Goal: Transaction & Acquisition: Purchase product/service

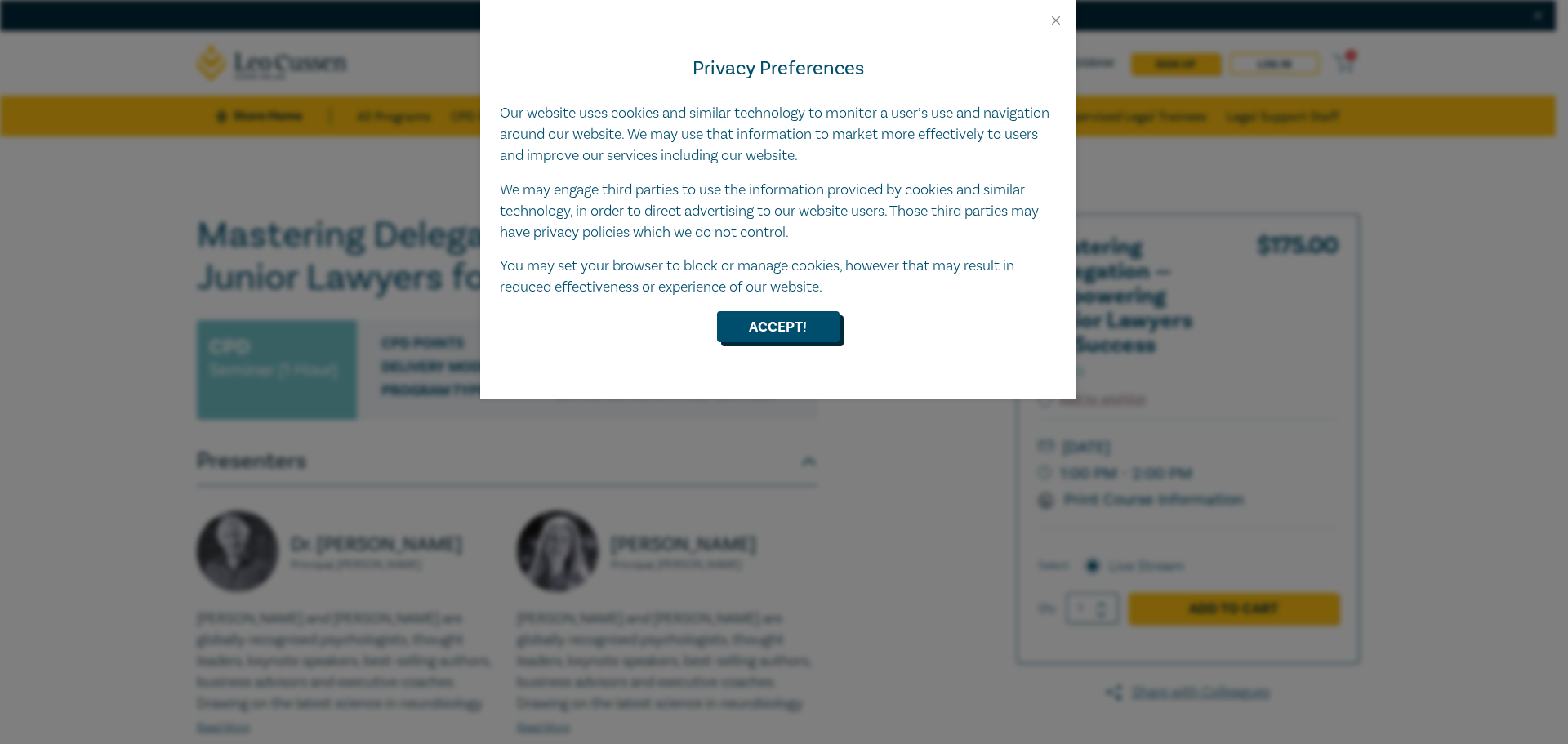
click at [786, 325] on button "Accept!" at bounding box center [778, 327] width 122 height 31
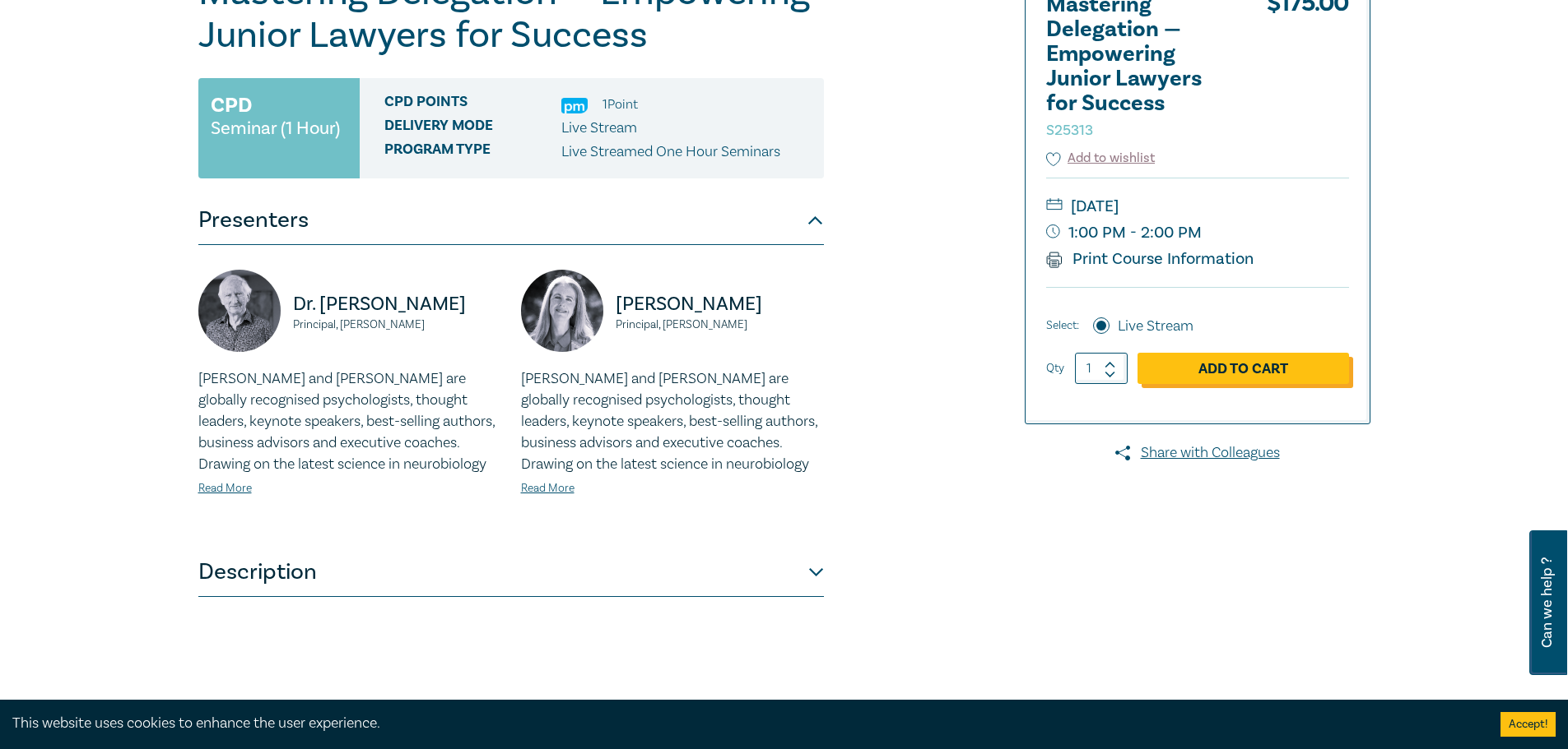
scroll to position [245, 0]
click at [1261, 369] on link "Add to Cart" at bounding box center [1243, 367] width 212 height 31
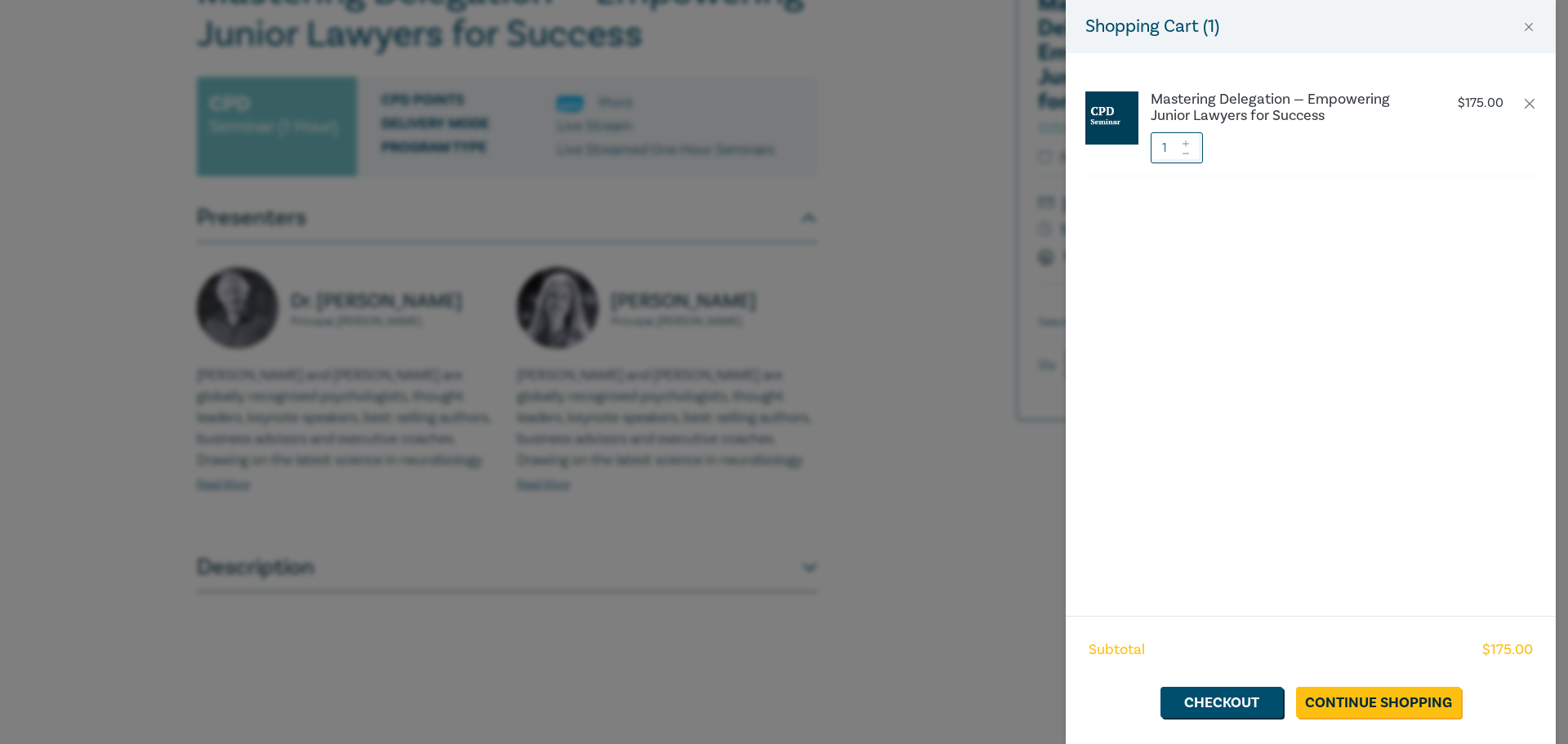
click at [890, 254] on div "Shopping Cart ( 1 ) Mastering Delegation — Empowering Junior Lawyers for Succes…" at bounding box center [784, 372] width 1568 height 744
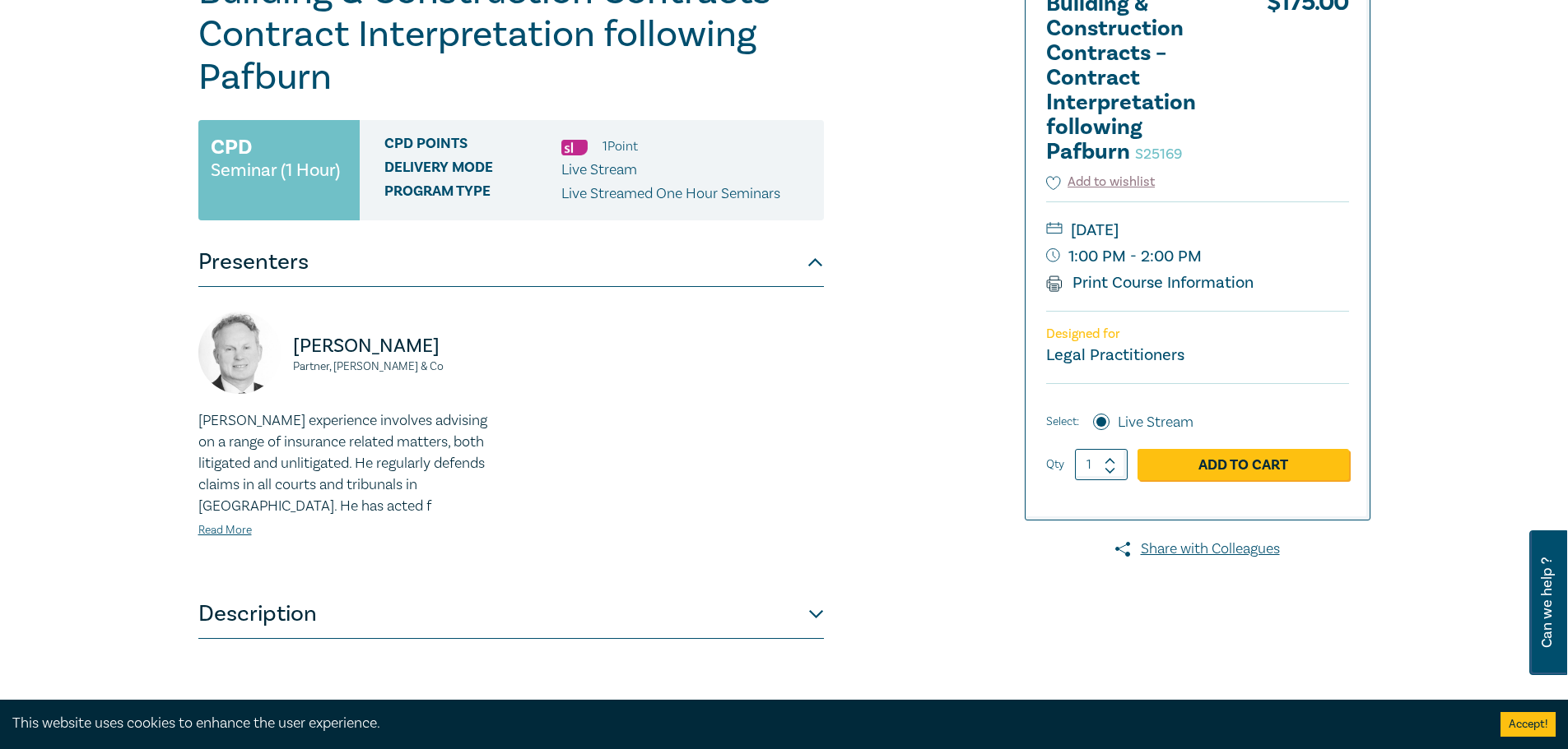
drag, startPoint x: 1367, startPoint y: 303, endPoint x: 1360, endPoint y: 320, distance: 18.4
click at [1367, 303] on div "Building & Construction Contracts – Contract Interpretation following Pafburn S…" at bounding box center [1197, 246] width 344 height 549
click at [1249, 470] on link "Add to Cart" at bounding box center [1243, 463] width 212 height 31
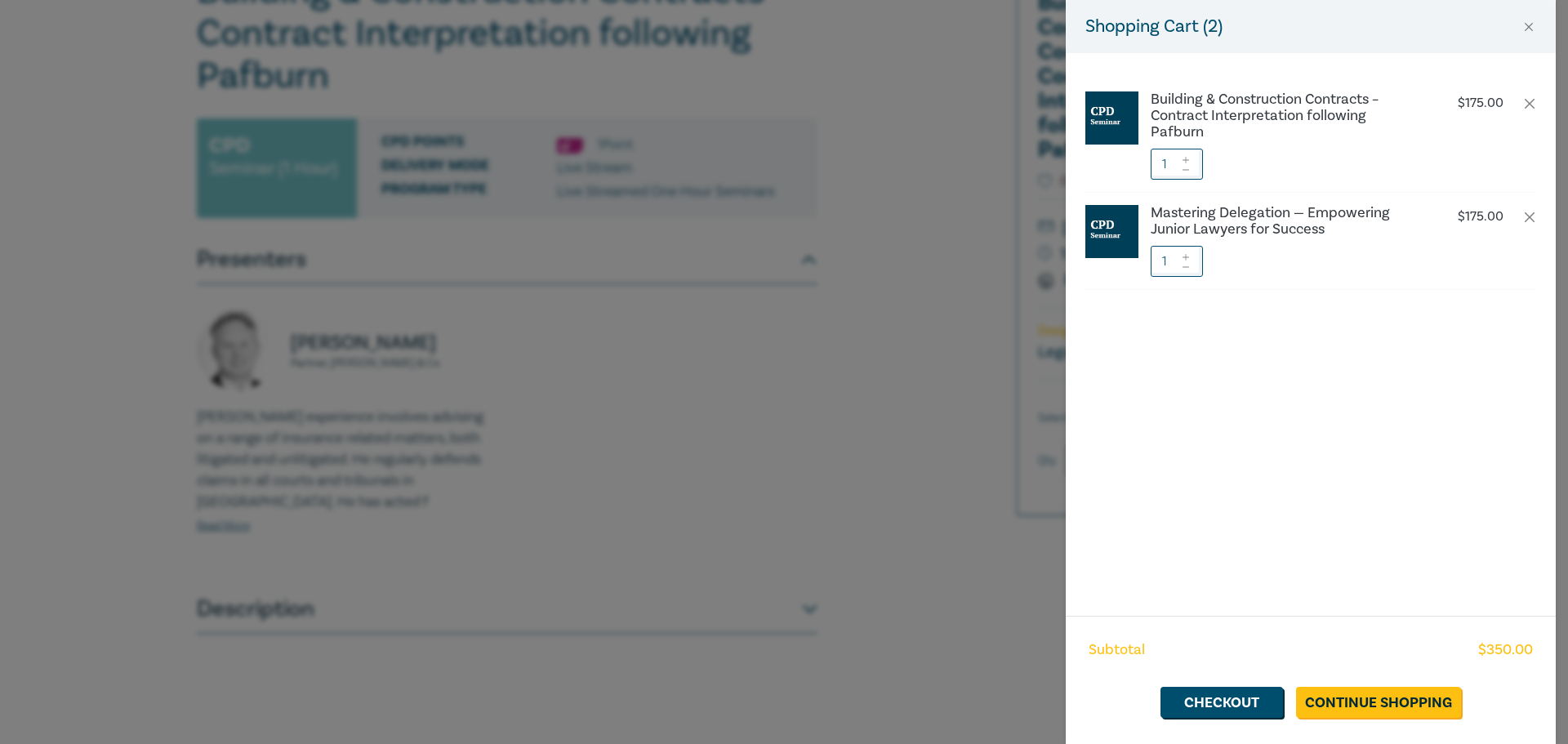
click at [872, 313] on div "Shopping Cart ( 2 ) Building & Construction Contracts – Contract Interpretation…" at bounding box center [784, 372] width 1568 height 744
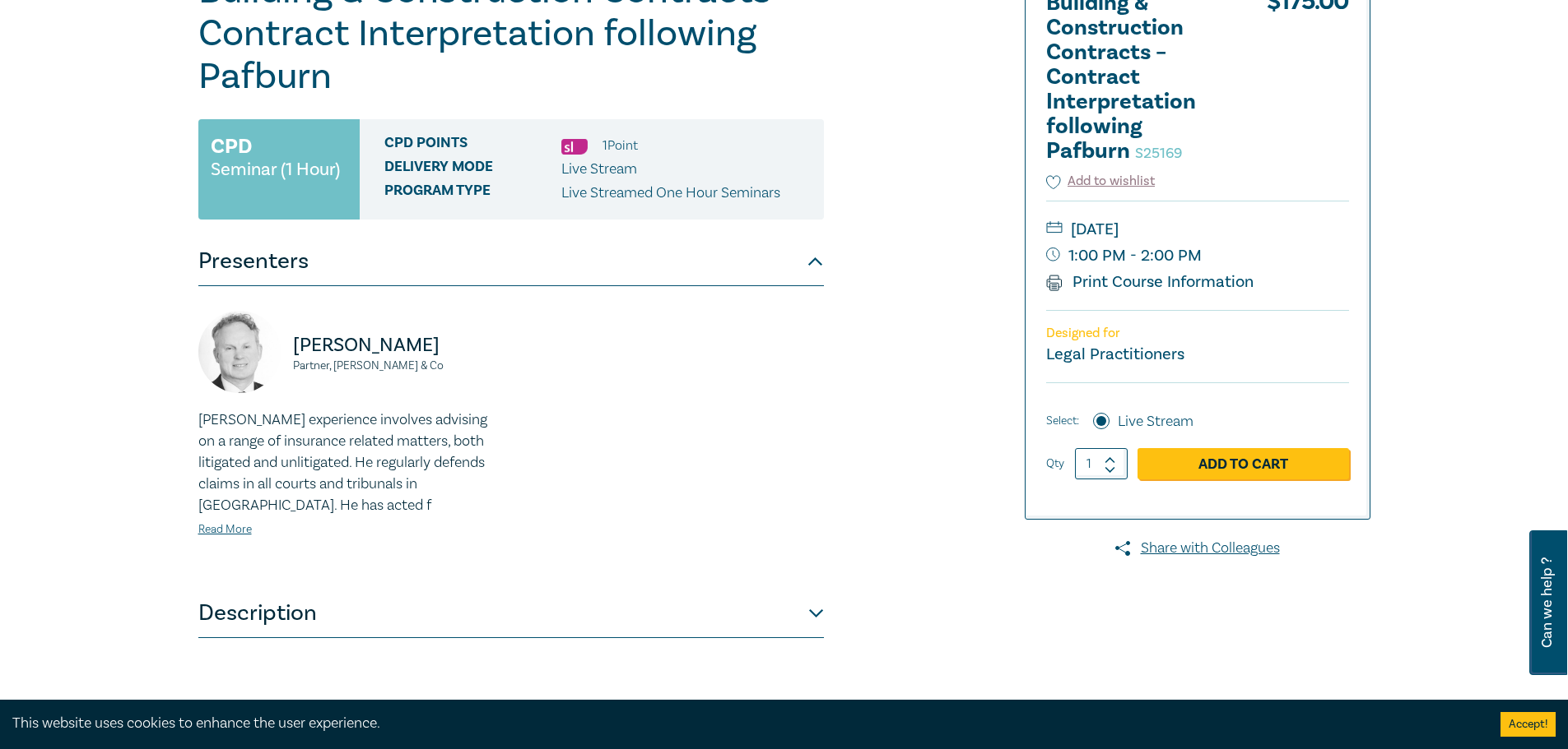
click at [1395, 260] on div "Building & Construction Contracts – Contract Interpretation following Pafburn S…" at bounding box center [784, 380] width 1568 height 979
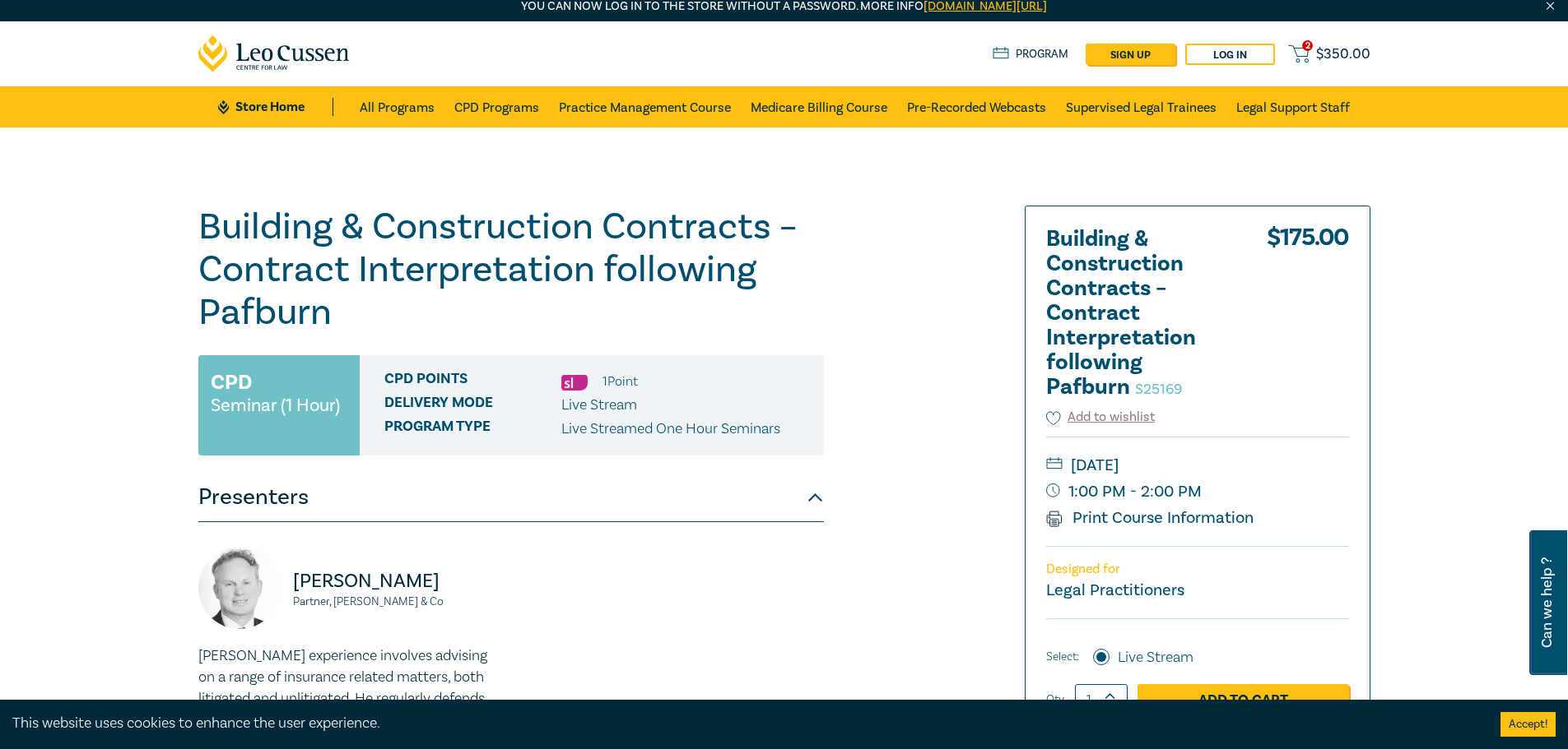
scroll to position [0, 0]
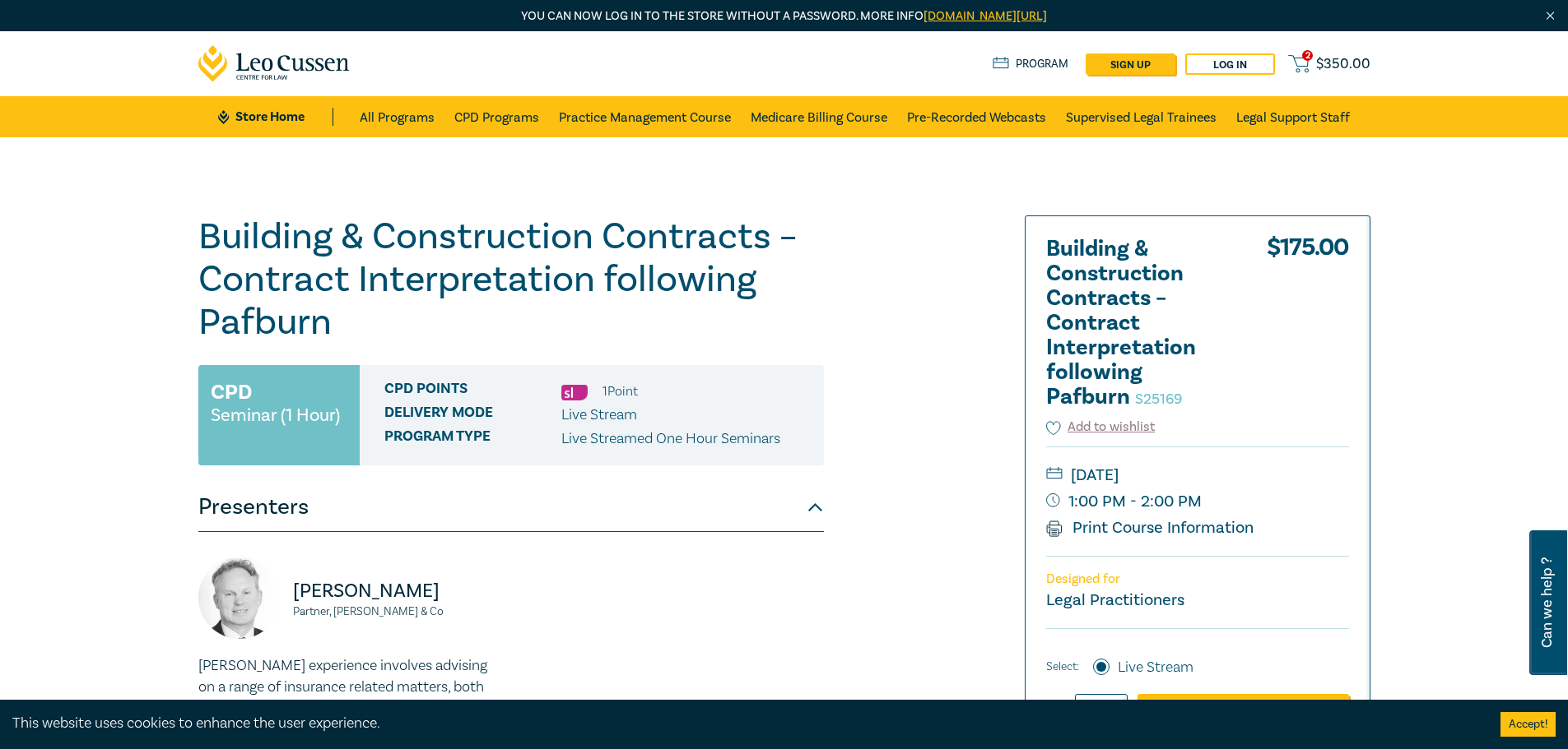
click at [1340, 61] on span "$ 350.00" at bounding box center [1342, 64] width 54 height 18
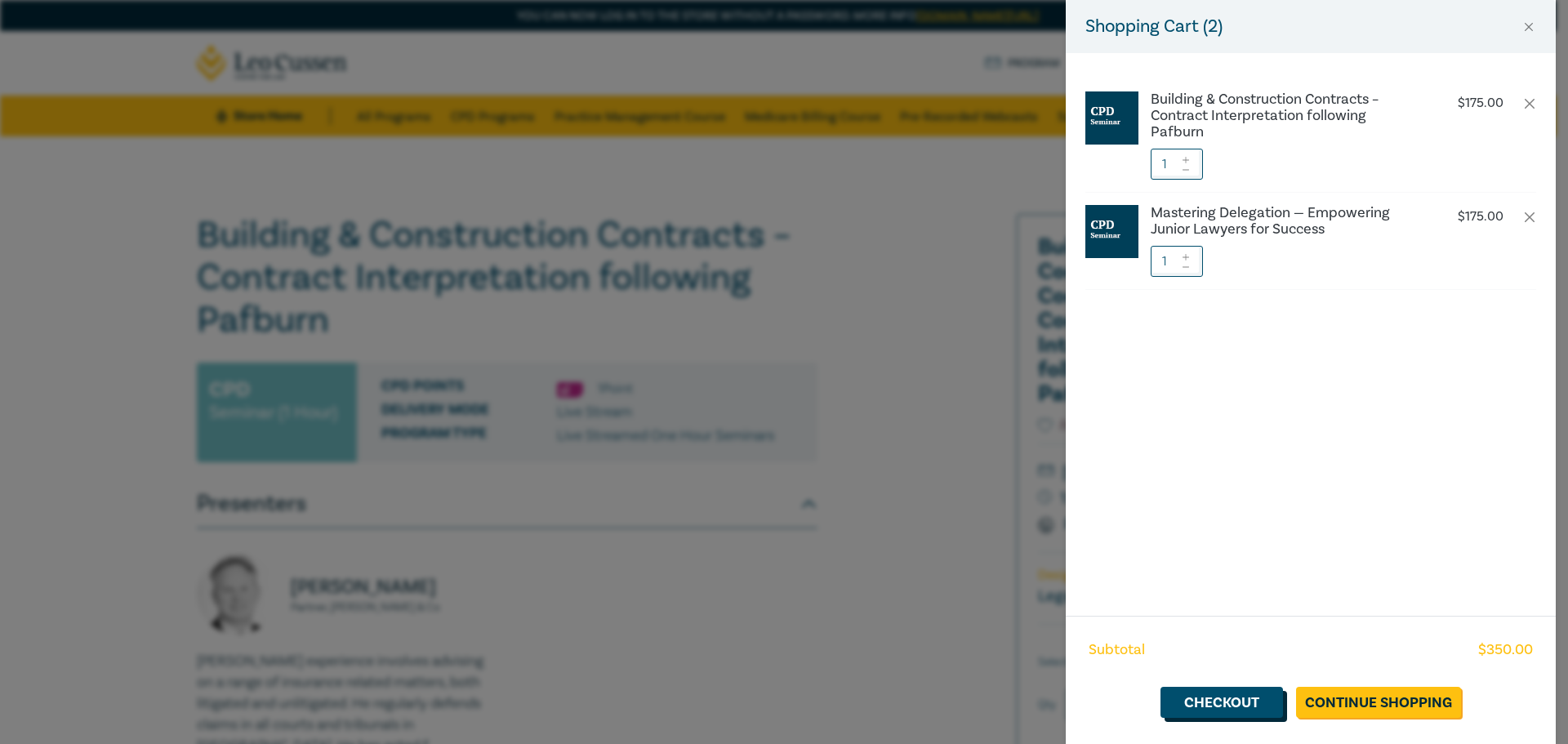
click at [1190, 703] on link "Checkout" at bounding box center [1222, 702] width 122 height 31
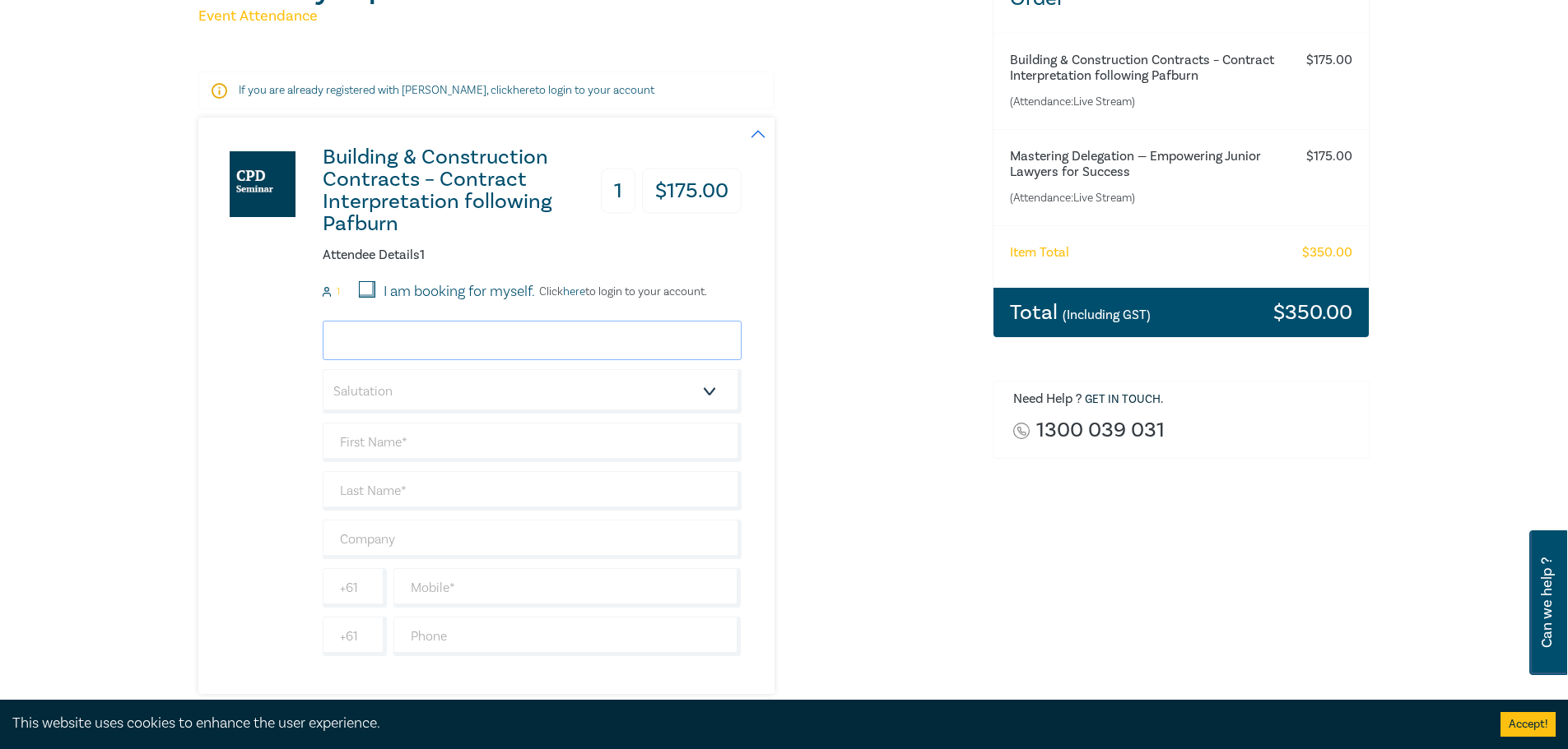
click at [494, 342] on input "email" at bounding box center [531, 340] width 418 height 39
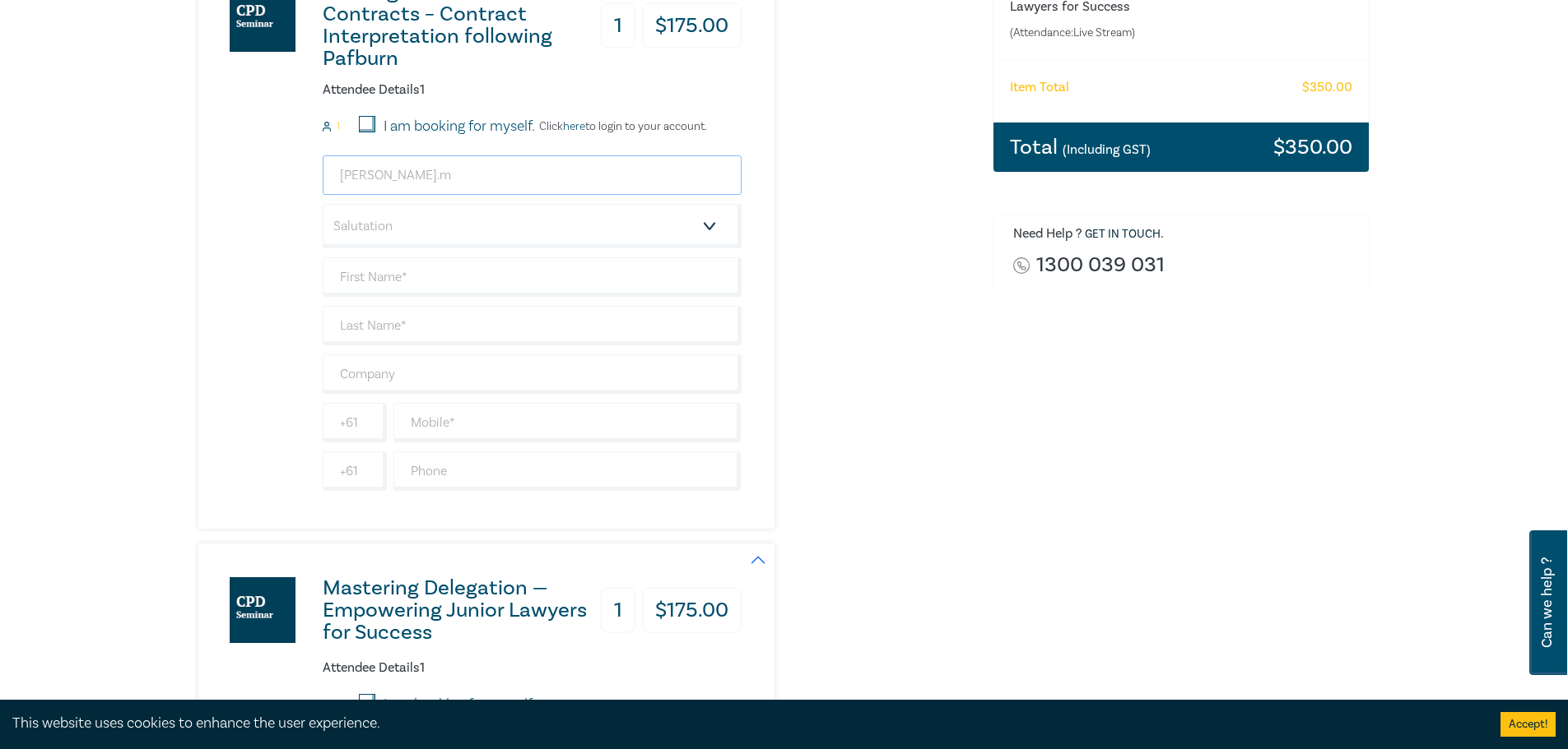
scroll to position [411, 0]
drag, startPoint x: 524, startPoint y: 144, endPoint x: 531, endPoint y: 156, distance: 13.9
click at [522, 144] on form "1 I am booking for myself. Click here to login to your account. [PERSON_NAME].m…" at bounding box center [531, 303] width 418 height 375
drag, startPoint x: 538, startPoint y: 164, endPoint x: 0, endPoint y: 188, distance: 538.5
click at [0, 188] on div "Delivery Option Event Attendance If you are already registered with [PERSON_NAM…" at bounding box center [784, 514] width 1568 height 1574
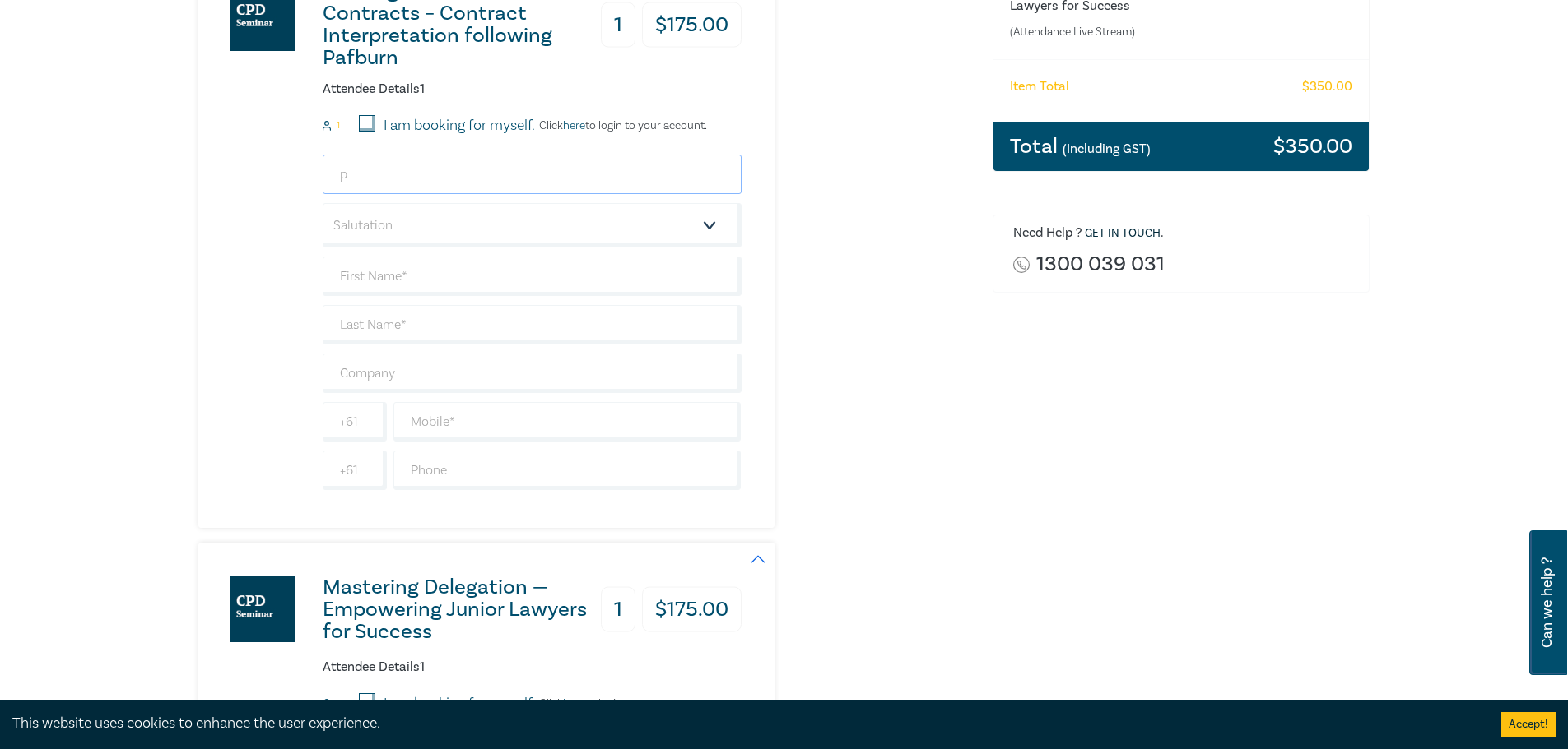
paste input "[EMAIL_ADDRESS][DOMAIN_NAME]"
type input "[PERSON_NAME][EMAIL_ADDRESS][PERSON_NAME][DOMAIN_NAME]"
click at [665, 197] on div "[PERSON_NAME][EMAIL_ADDRESS][PERSON_NAME][DOMAIN_NAME] Salutation Mr. Mrs. Ms. …" at bounding box center [531, 322] width 418 height 335
click at [665, 213] on select "Salutation Mr. Mrs. Ms. Miss Dr. Prof. Other" at bounding box center [531, 225] width 418 height 45
select select "Ms."
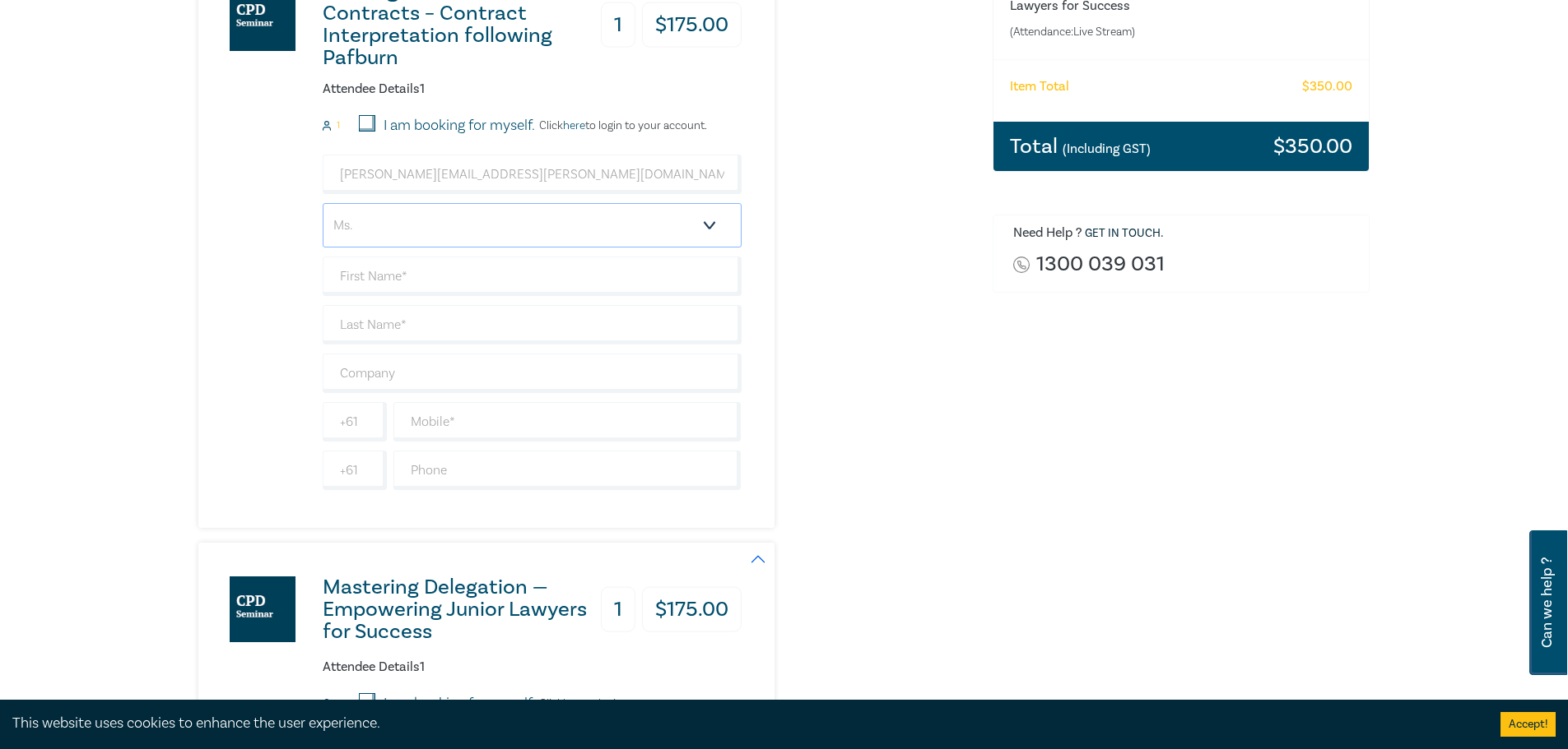
click at [322, 203] on select "Salutation Mr. Mrs. Ms. Miss Dr. Prof. Other" at bounding box center [531, 225] width 418 height 45
click at [1051, 287] on div "Need Help ? Get in touch . 1300 039 031" at bounding box center [1181, 253] width 377 height 78
click at [497, 267] on input "text" at bounding box center [531, 275] width 418 height 39
type input "[PERSON_NAME]"
type input "Magnaye"
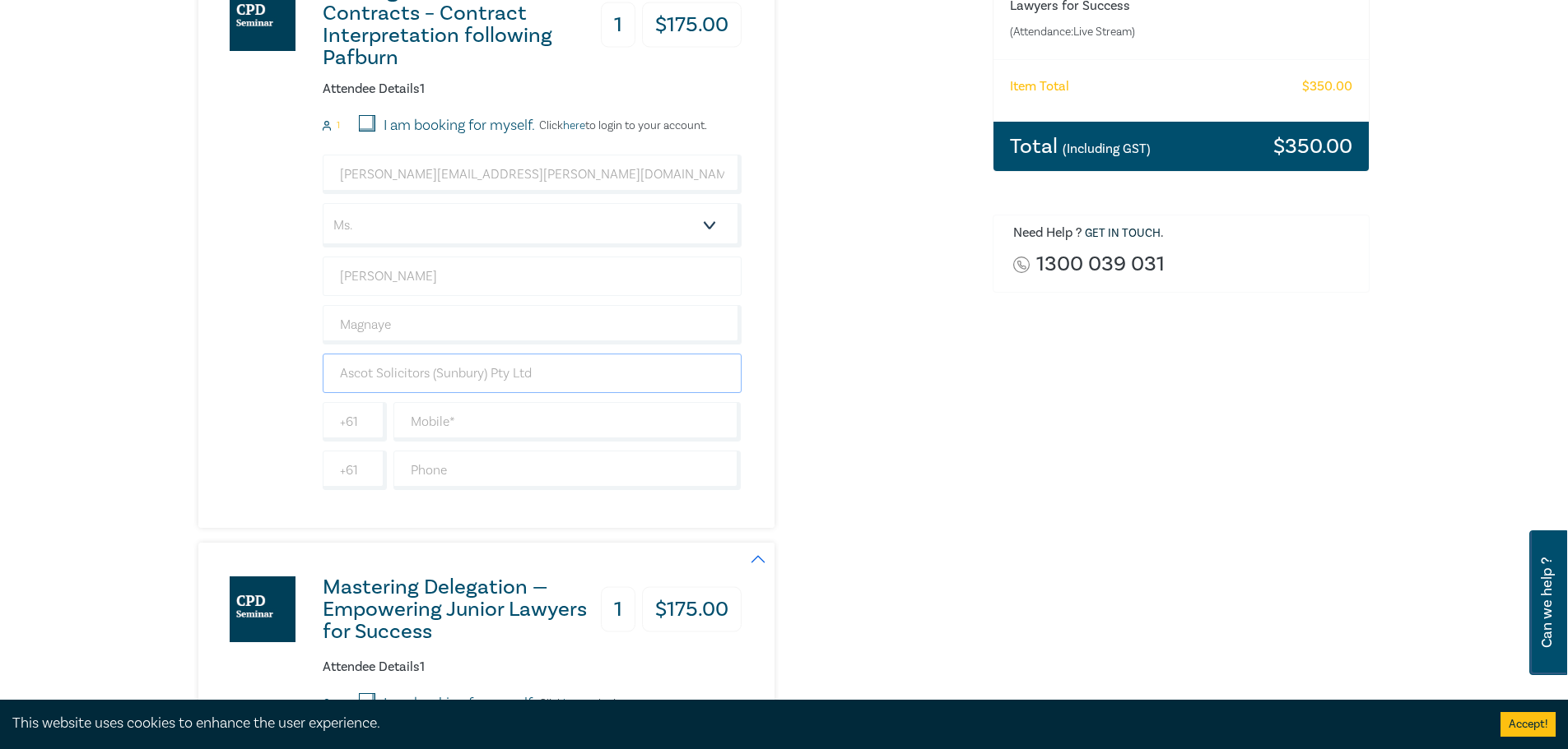
type input "Ascot Solicitors (Sunbury) Pty Ltd"
click at [1309, 576] on div "Order Building & Construction Contracts – Contract Interpretation following Paf…" at bounding box center [1181, 515] width 397 height 1433
click at [575, 413] on input "text" at bounding box center [567, 421] width 348 height 39
click at [1100, 368] on div "Order Building & Construction Contracts – Contract Interpretation following Paf…" at bounding box center [1181, 515] width 397 height 1433
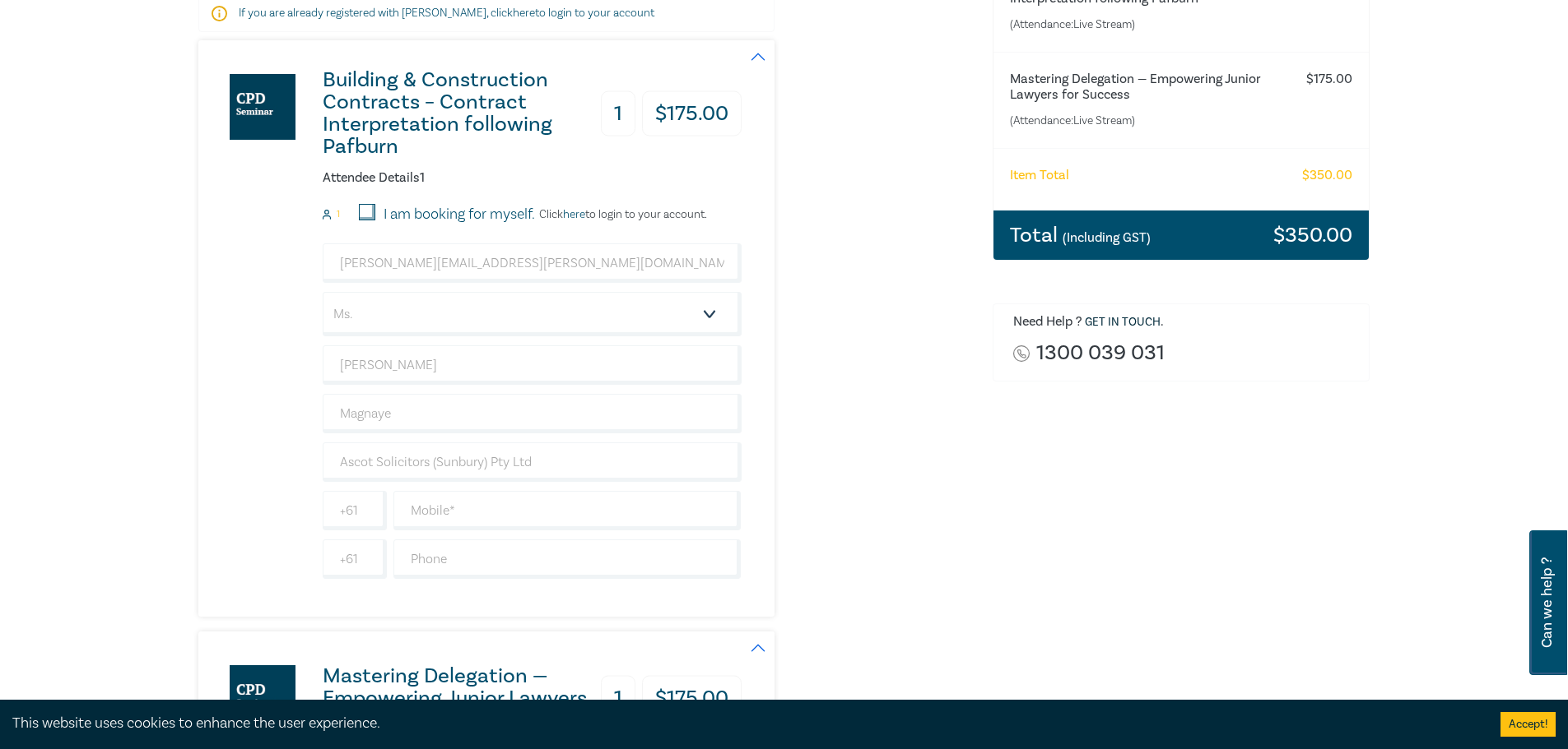
scroll to position [329, 0]
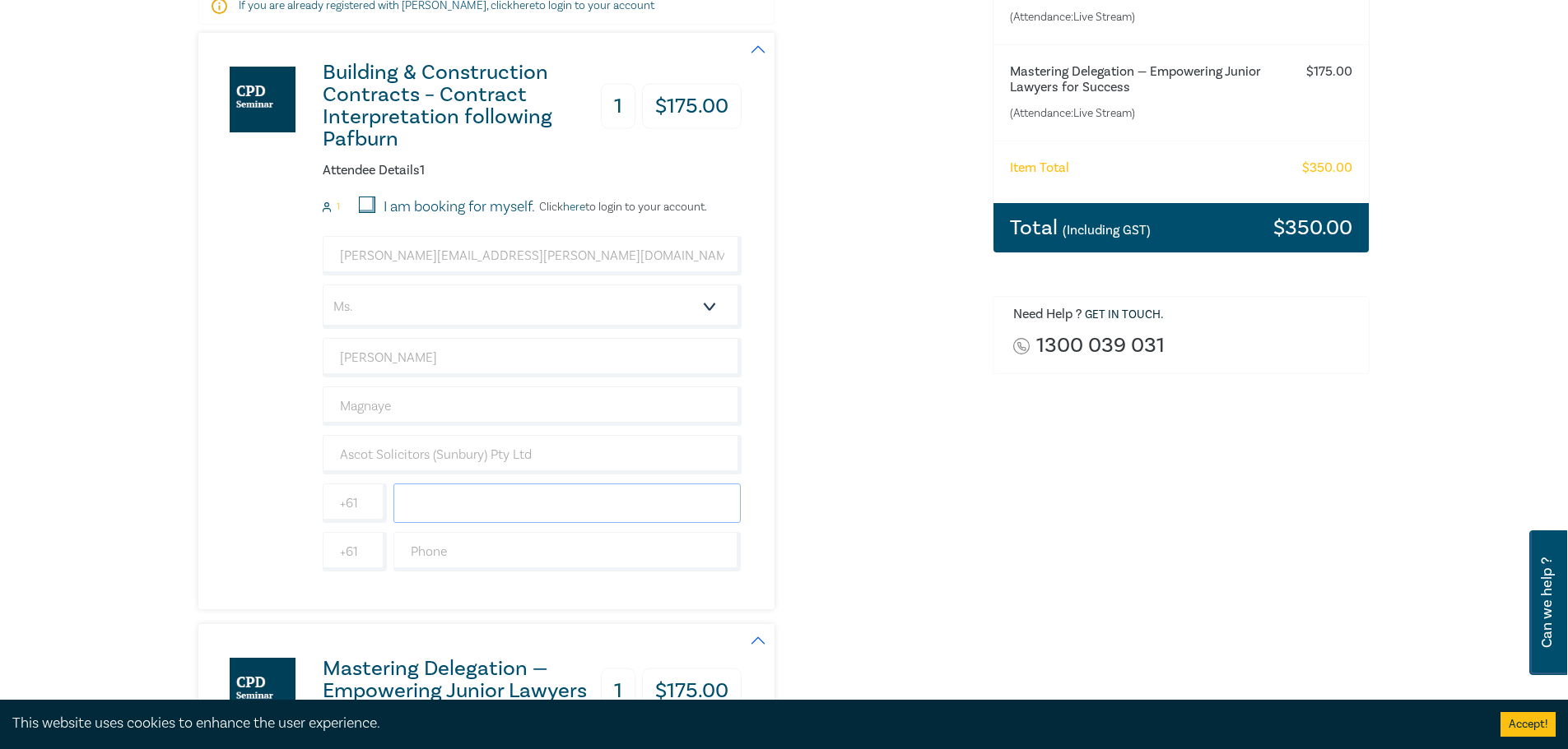
click at [439, 512] on input "text" at bounding box center [567, 503] width 348 height 39
type input "411072044"
click at [97, 406] on div "Delivery Option Event Attendance If you are already registered with [PERSON_NAM…" at bounding box center [784, 596] width 1568 height 1574
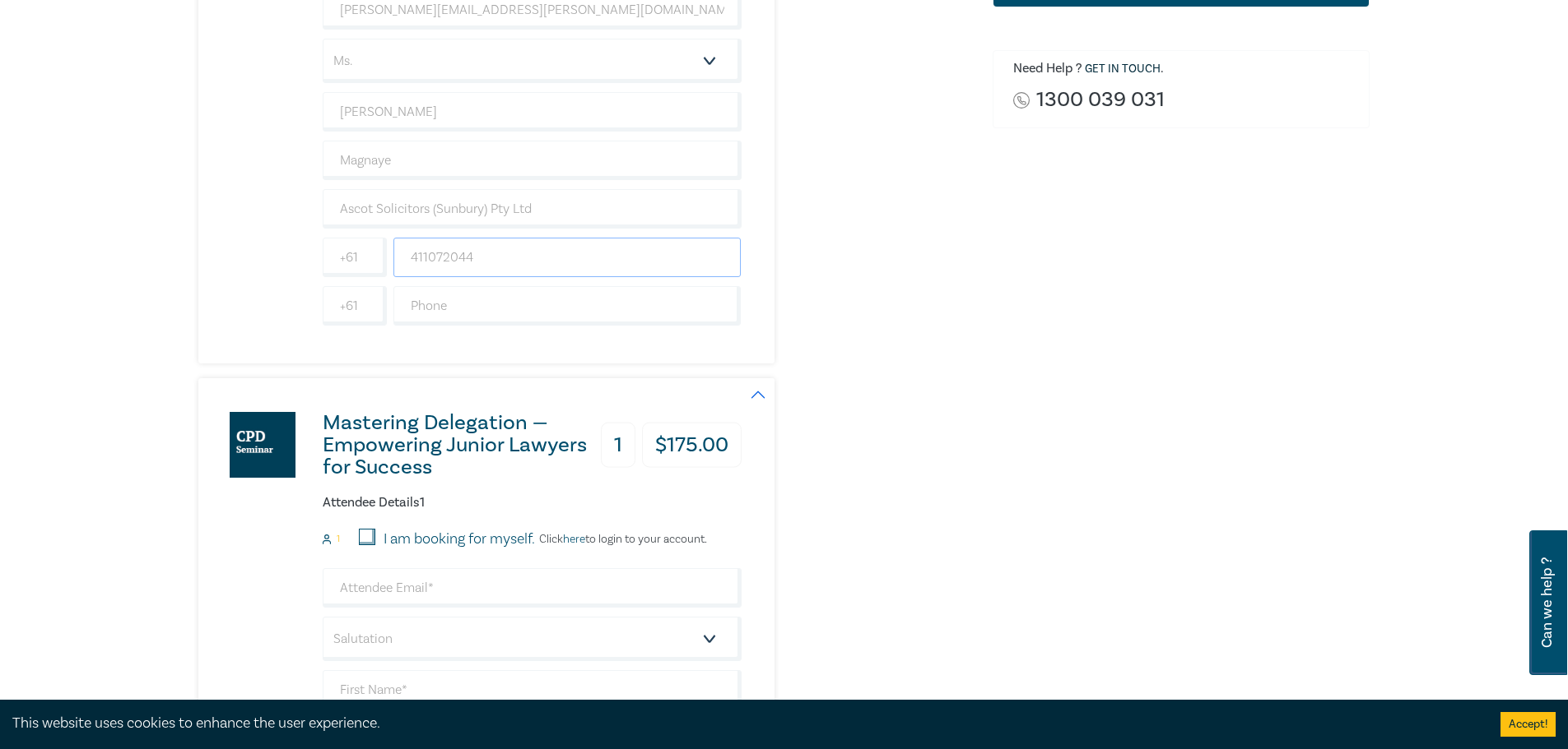
drag, startPoint x: 547, startPoint y: 249, endPoint x: 115, endPoint y: 249, distance: 432.0
click at [179, 249] on div "Delivery Option Event Attendance If you are already registered with [PERSON_NAM…" at bounding box center [784, 350] width 1568 height 1574
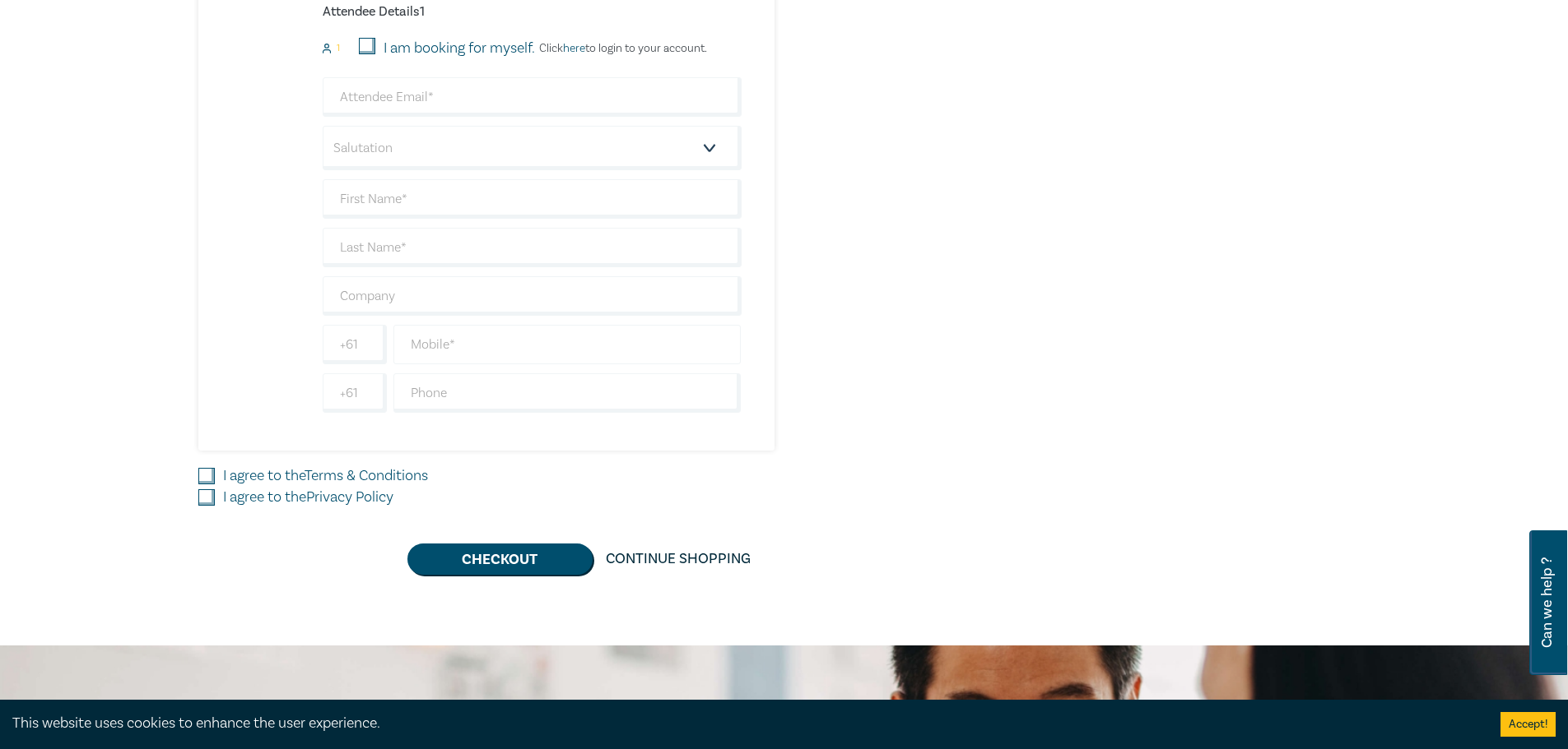
scroll to position [1068, 0]
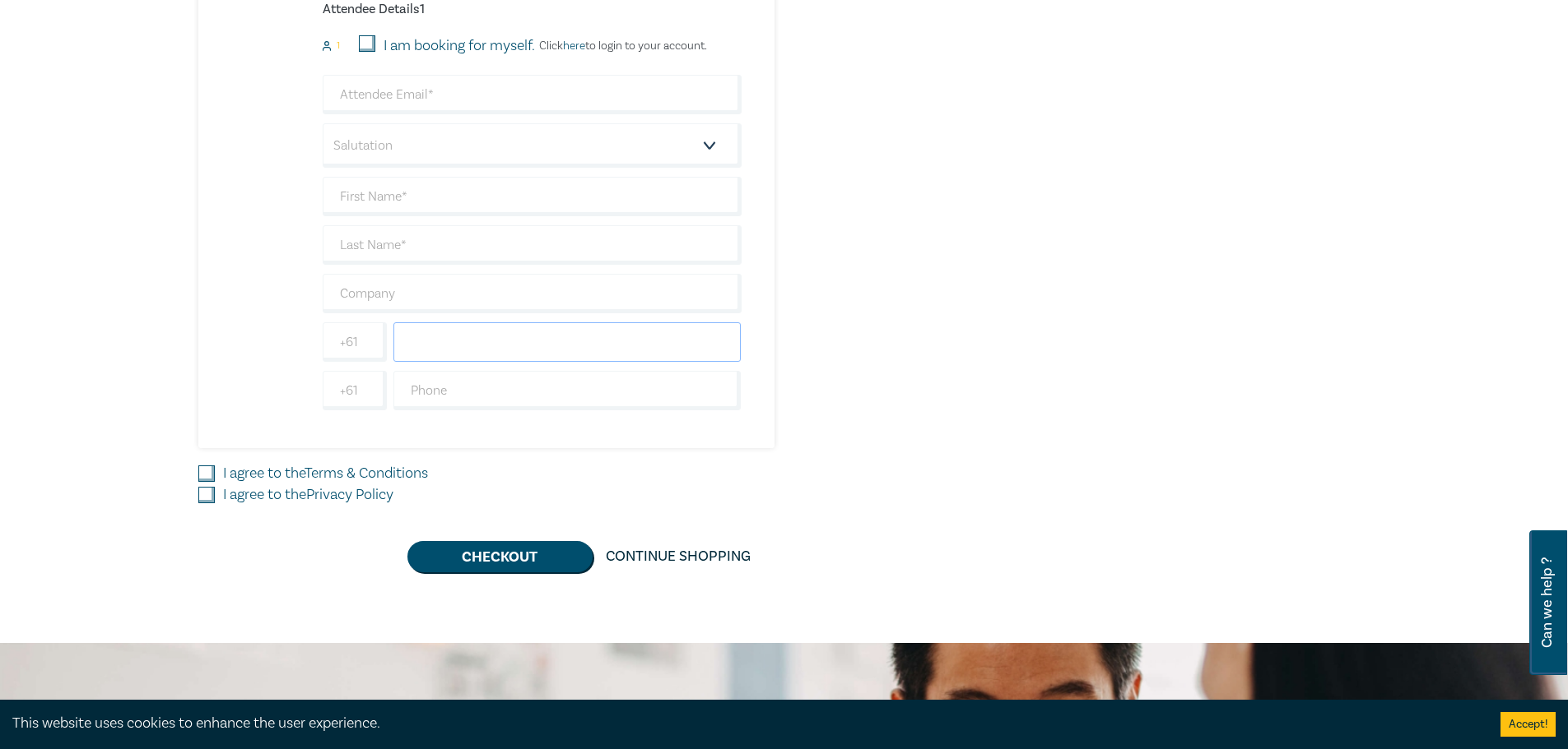
click at [575, 334] on input "text" at bounding box center [567, 341] width 348 height 39
paste input "411072044"
type input "411072044"
click at [919, 364] on div "Mastering Delegation — Empowering Junior Lawyers for Success 1 $ 175.00 Attende…" at bounding box center [585, 166] width 774 height 563
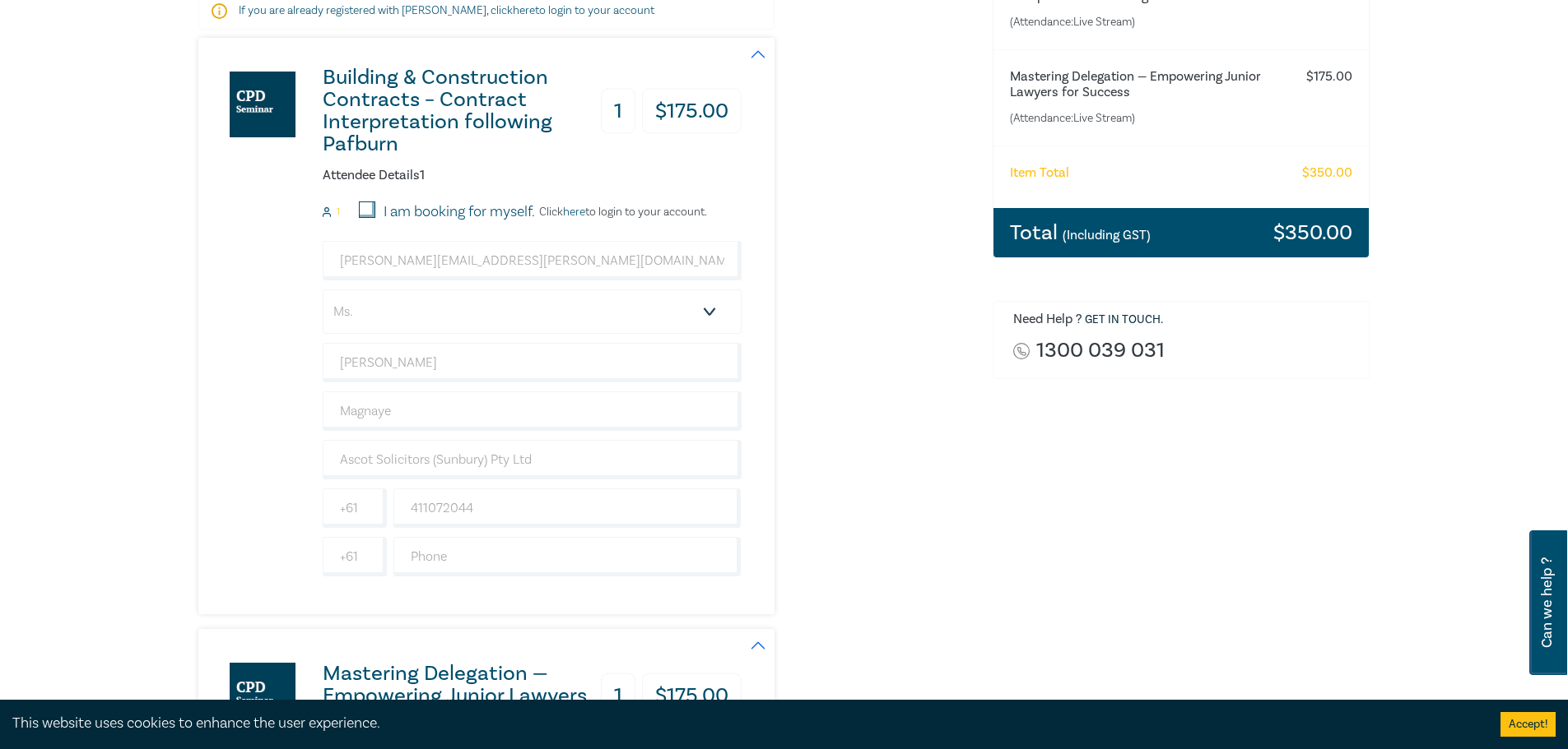
scroll to position [328, 0]
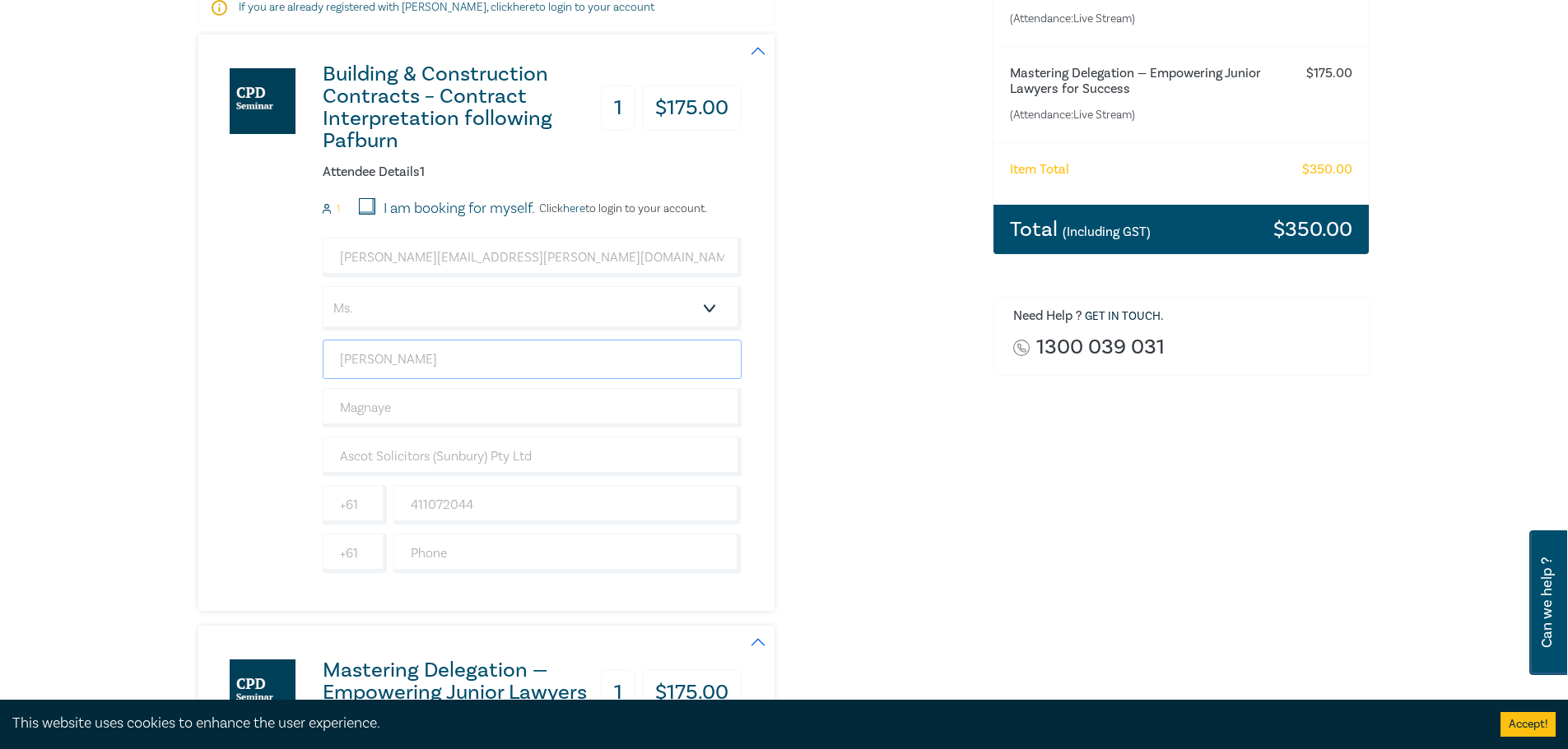
drag, startPoint x: 490, startPoint y: 347, endPoint x: 0, endPoint y: 341, distance: 490.0
click at [0, 337] on div "Delivery Option Event Attendance If you are already registered with [PERSON_NAM…" at bounding box center [784, 597] width 1568 height 1574
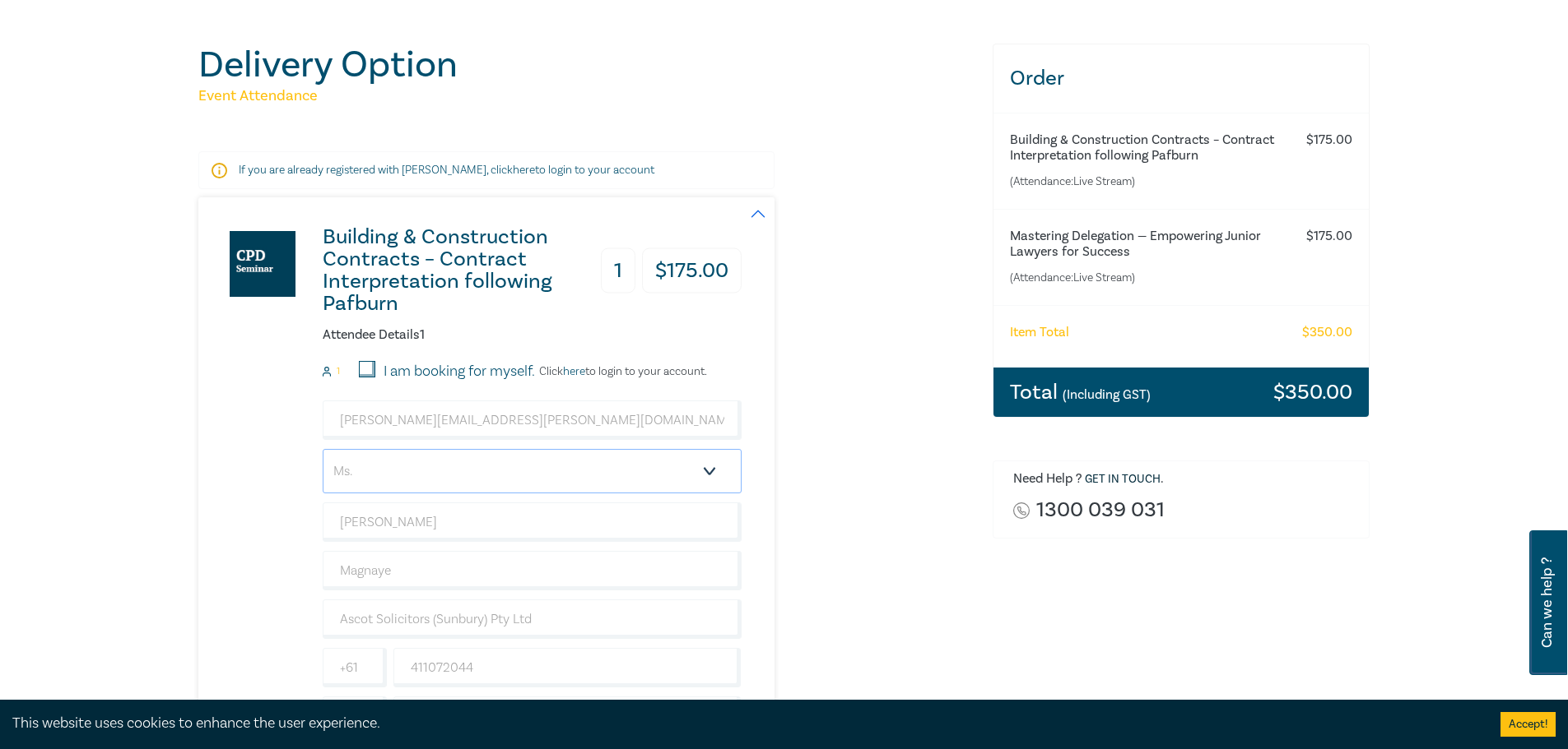
click at [620, 478] on select "Salutation Mr. Mrs. Ms. Miss Dr. Prof. Other" at bounding box center [531, 471] width 418 height 45
click at [588, 412] on input "[PERSON_NAME][EMAIL_ADDRESS][PERSON_NAME][DOMAIN_NAME]" at bounding box center [531, 420] width 418 height 39
drag, startPoint x: 656, startPoint y: 412, endPoint x: 140, endPoint y: 406, distance: 516.0
click at [85, 398] on div "Delivery Option Event Attendance If you are already registered with [PERSON_NAM…" at bounding box center [784, 760] width 1568 height 1574
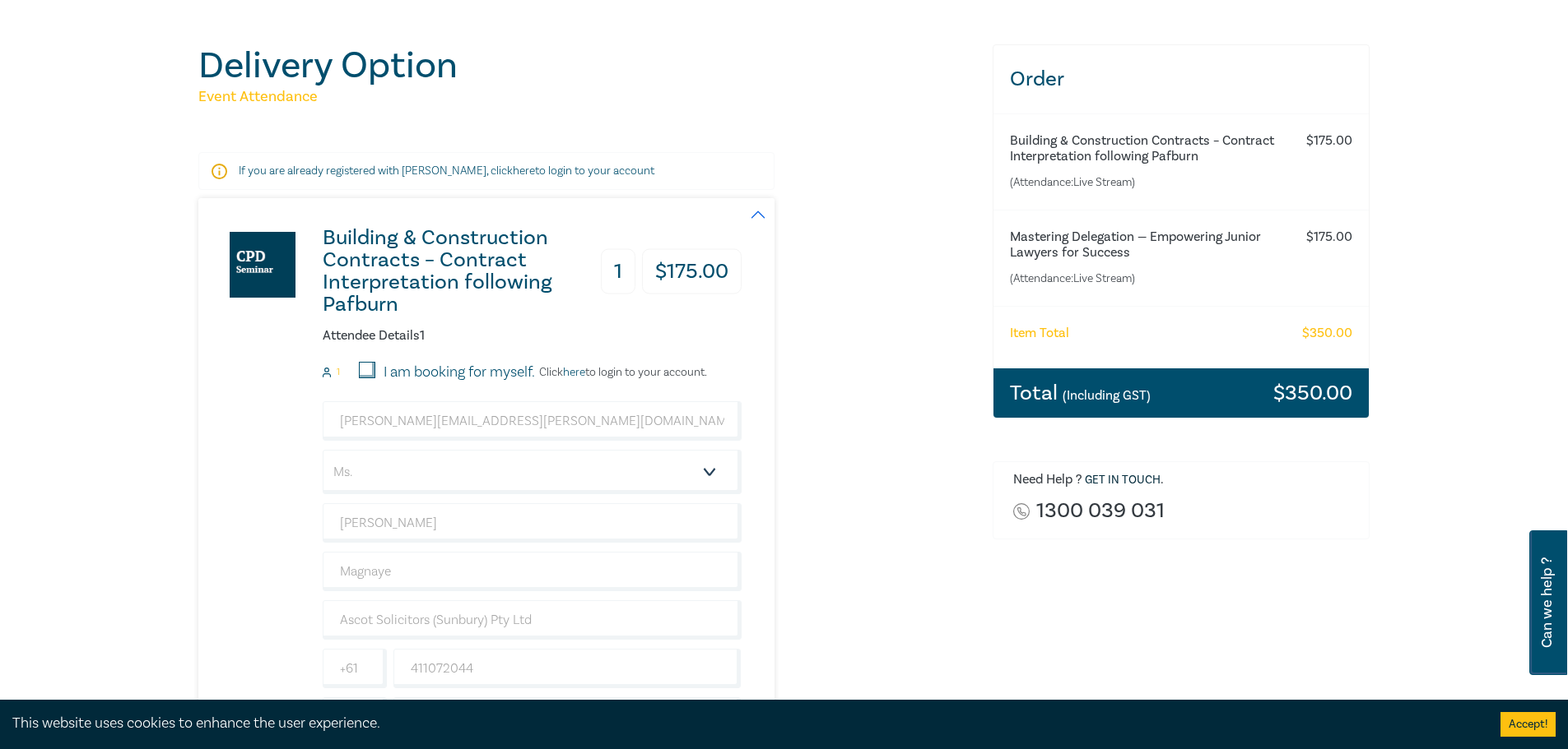
click at [36, 442] on div "Delivery Option Event Attendance If you are already registered with [PERSON_NAM…" at bounding box center [784, 760] width 1568 height 1574
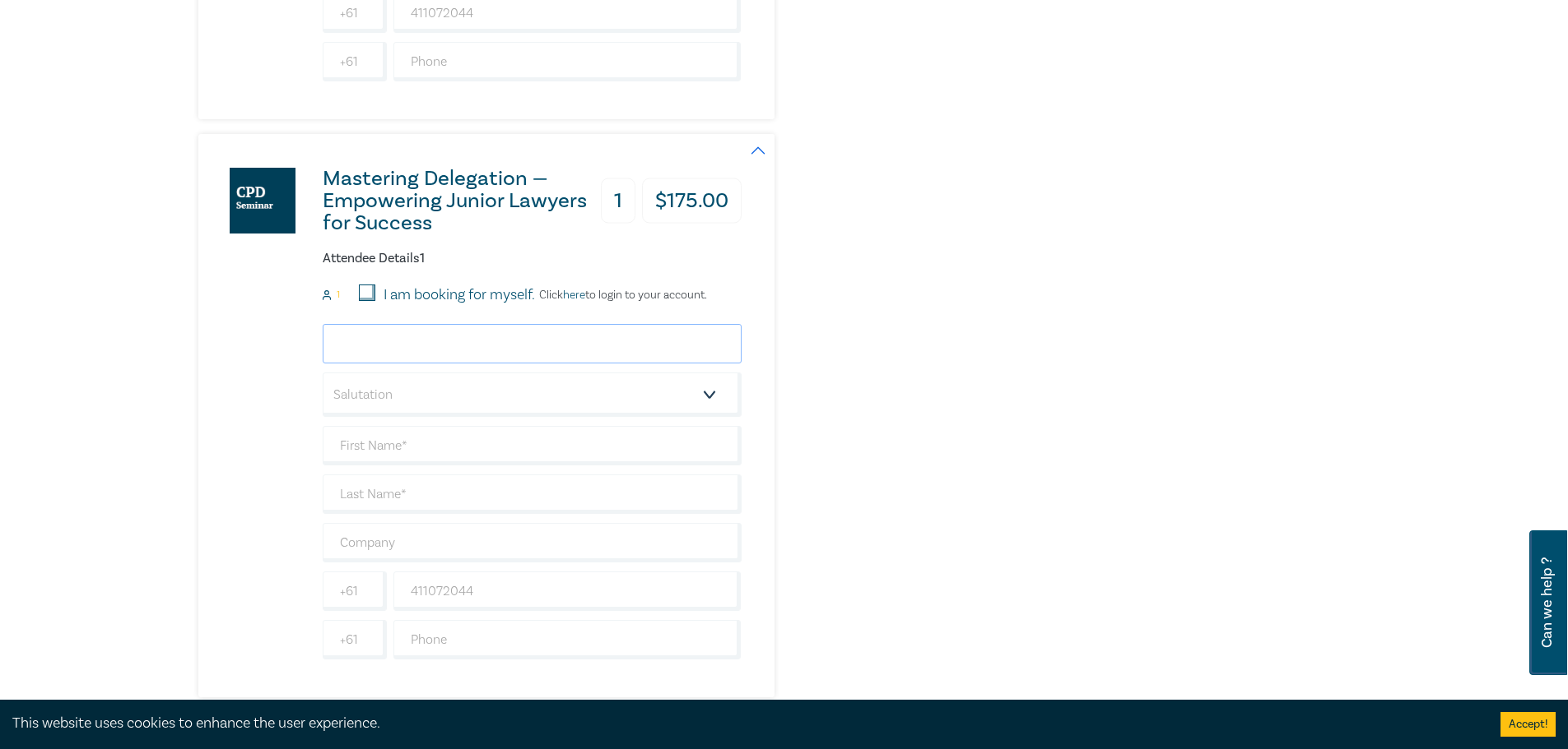
click at [370, 331] on input "email" at bounding box center [531, 343] width 418 height 39
paste input "[PERSON_NAME][EMAIL_ADDRESS][PERSON_NAME][DOMAIN_NAME]"
type input "[PERSON_NAME][EMAIL_ADDRESS][PERSON_NAME][DOMAIN_NAME]"
click at [1037, 229] on div "Order Building & Construction Contracts – Contract Interpretation following Paf…" at bounding box center [1181, 104] width 397 height 1433
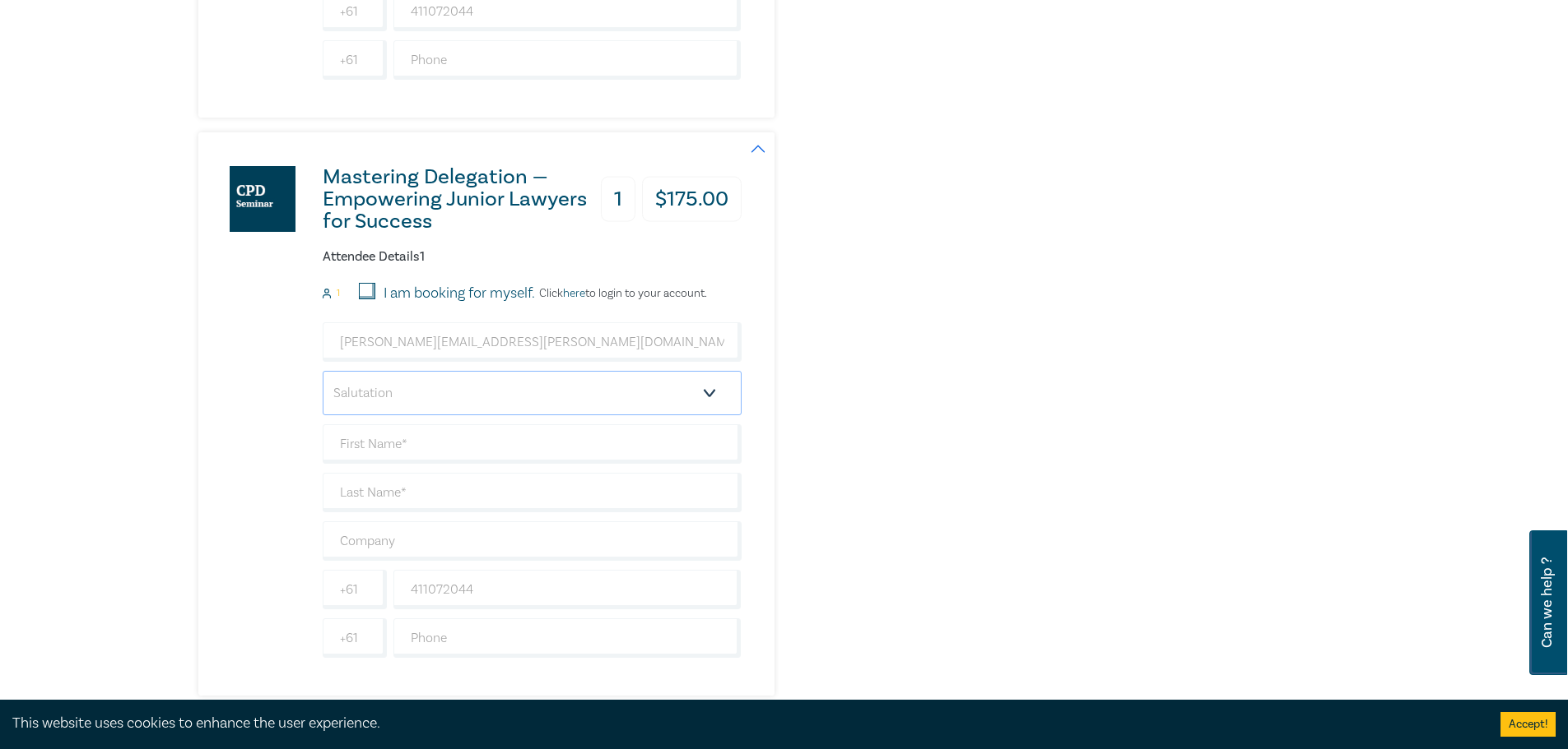
click at [550, 380] on select "Salutation Mr. Mrs. Ms. Miss Dr. Prof. Other" at bounding box center [531, 393] width 418 height 45
select select "Ms."
click at [322, 371] on select "Salutation Mr. Mrs. Ms. Miss Dr. Prof. Other" at bounding box center [531, 393] width 418 height 45
click at [369, 464] on input "text" at bounding box center [531, 443] width 418 height 39
click at [375, 446] on input "text" at bounding box center [531, 443] width 418 height 39
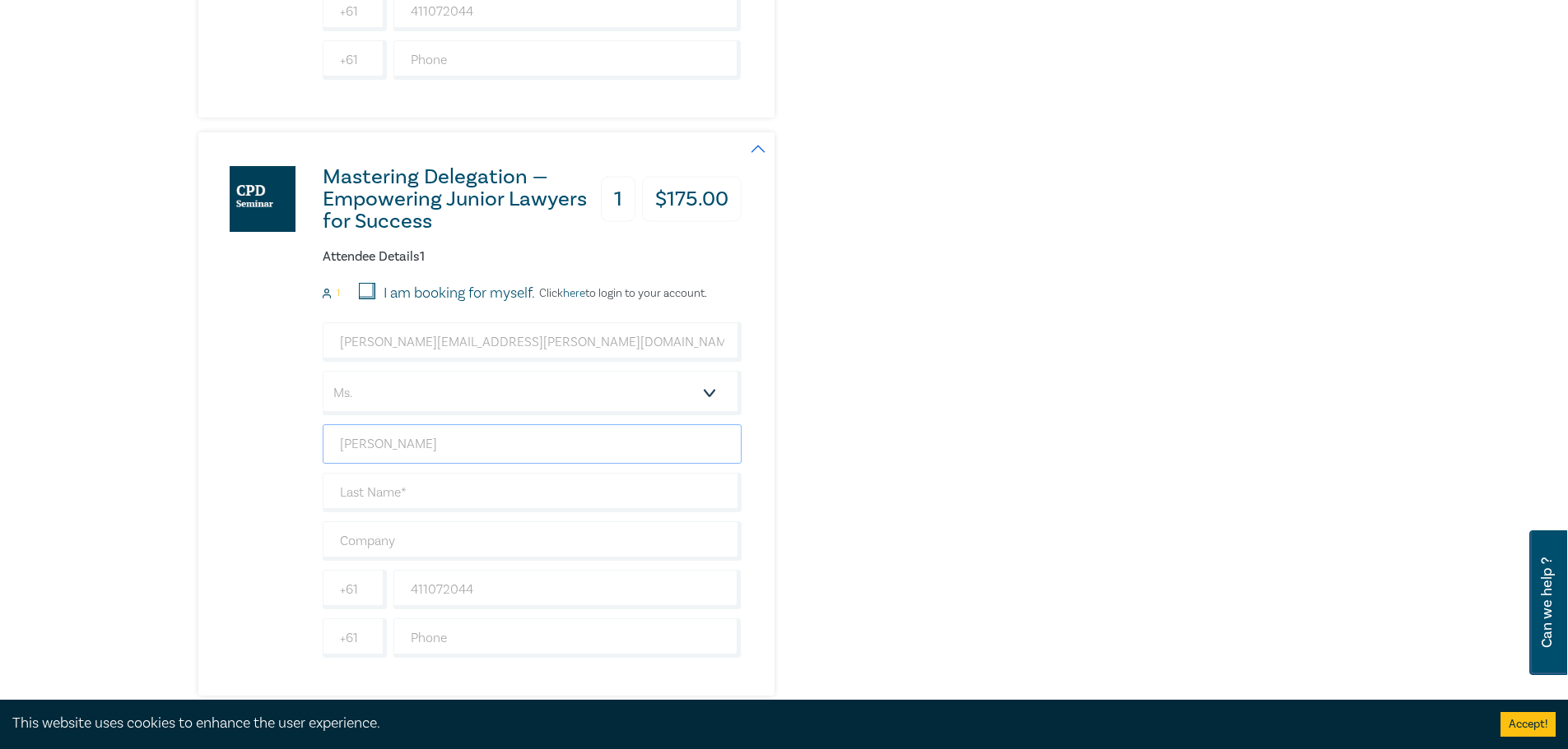
type input "[PERSON_NAME]"
type input "Magnaye"
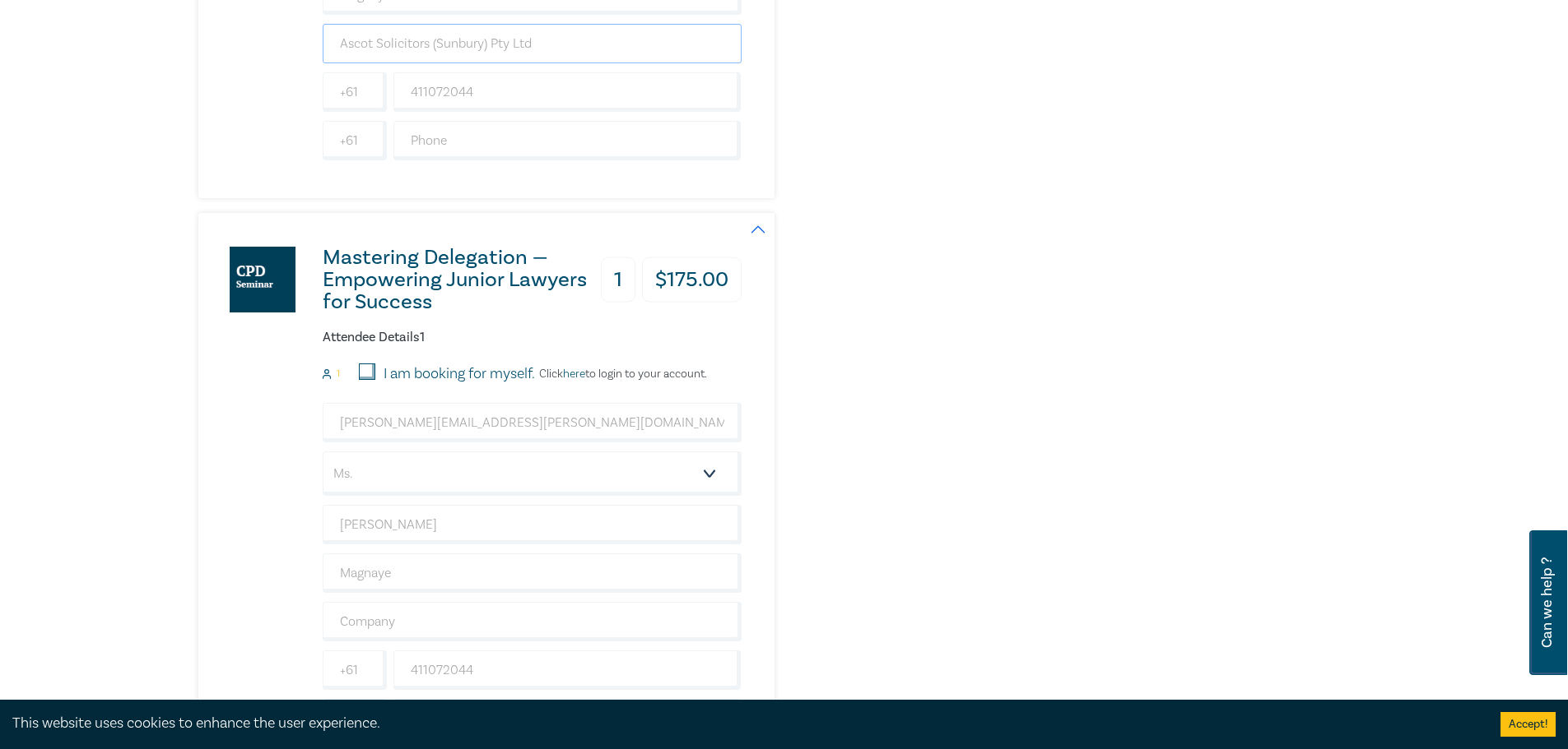
drag, startPoint x: 642, startPoint y: 39, endPoint x: 0, endPoint y: -67, distance: 650.7
click at [0, 0] on html "You can now log in to the store without a password. More info [DOMAIN_NAME][URL…" at bounding box center [784, 672] width 1568 height 2824
click at [1006, 503] on div "Order Building & Construction Contracts – Contract Interpretation following Paf…" at bounding box center [1181, 185] width 397 height 1433
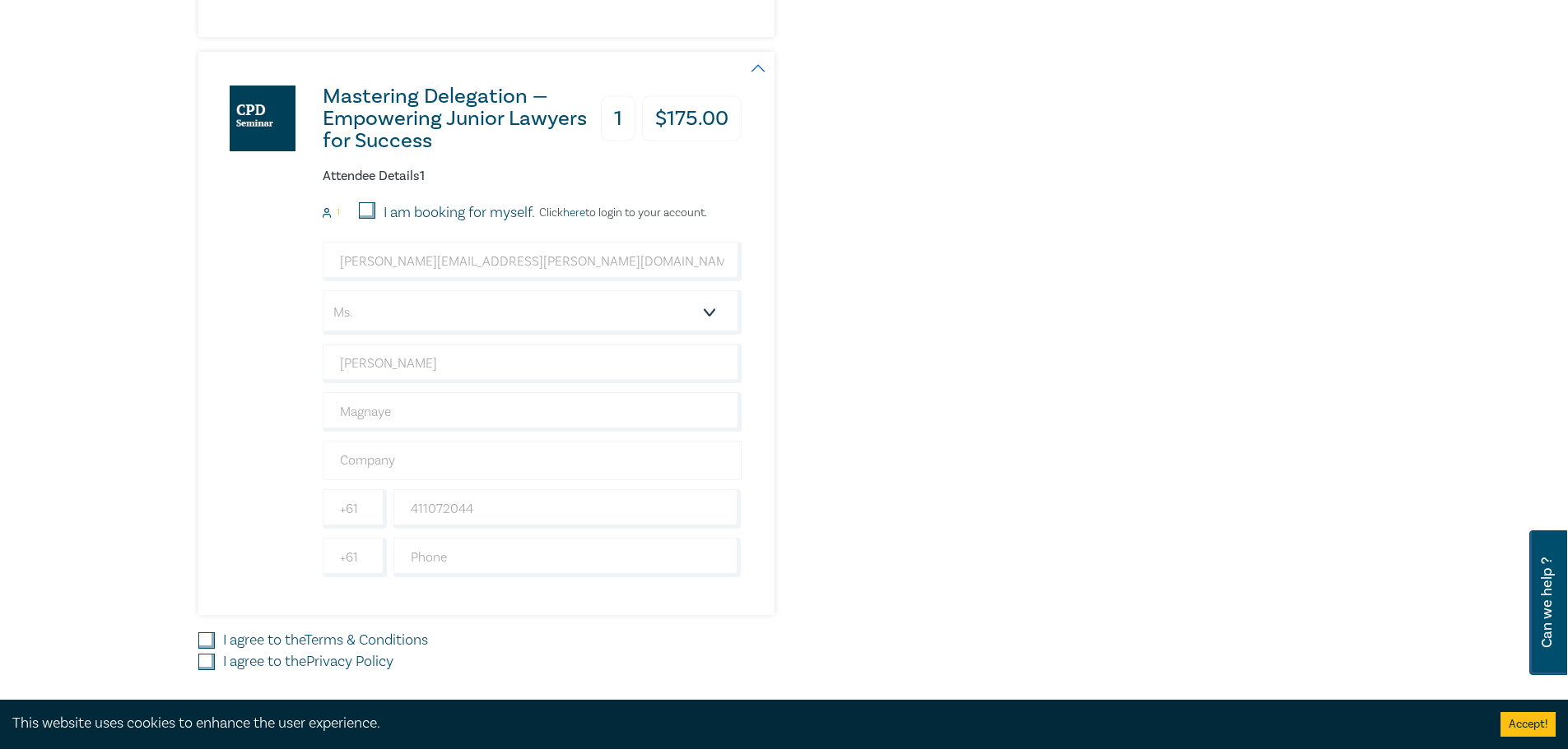
scroll to position [903, 0]
click at [533, 465] on input "text" at bounding box center [531, 458] width 418 height 39
paste input "Ascot Solicitors (Sunbury) Pty Ltd"
type input "Ascot Solicitors (Sunbury) Pty Ltd"
click at [1100, 366] on div "Order Building & Construction Contracts – Contract Interpretation following Paf…" at bounding box center [1181, 22] width 397 height 1433
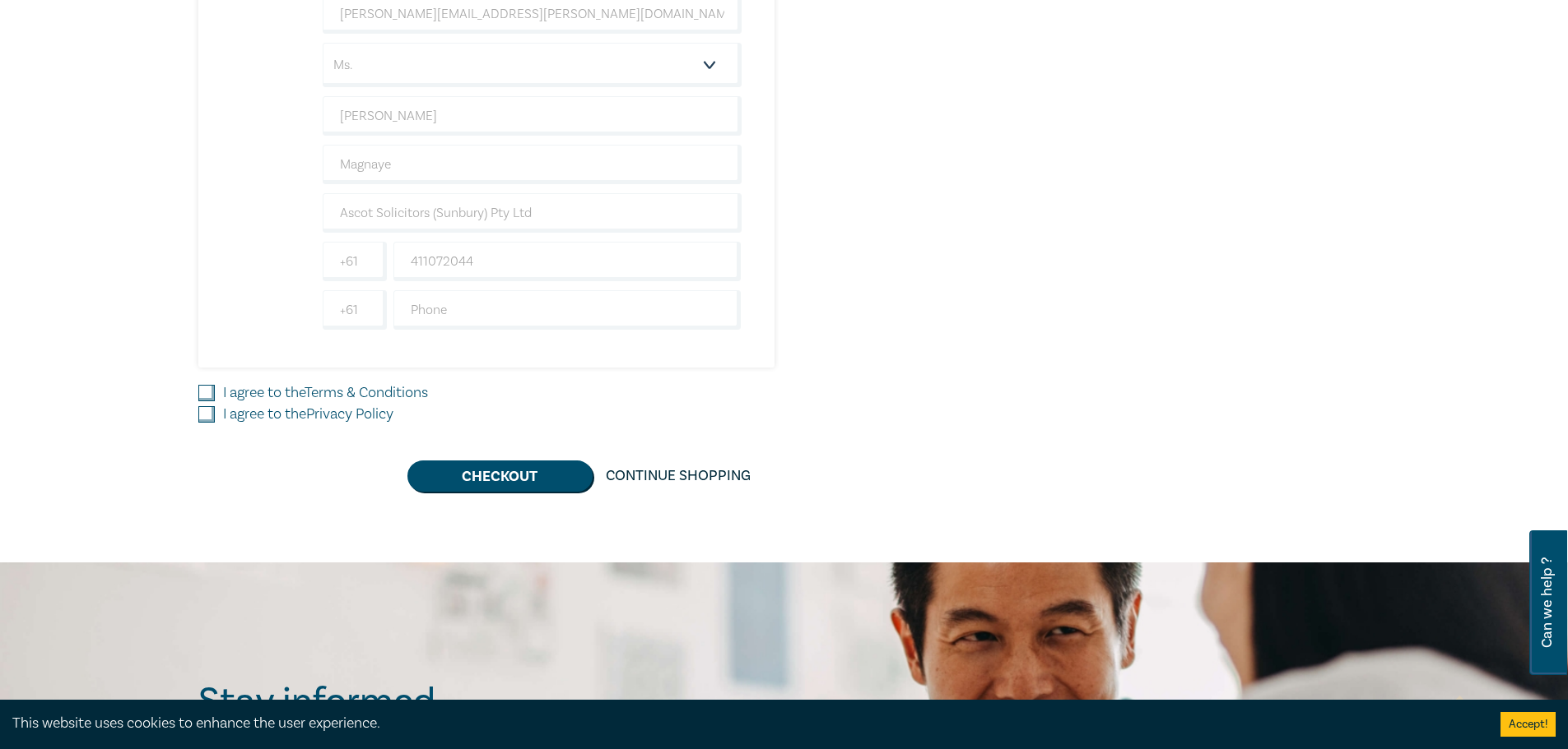
scroll to position [1150, 0]
click at [203, 394] on input "I agree to the Terms & Conditions" at bounding box center [206, 392] width 16 height 16
checkbox input "true"
click at [202, 415] on input "I agree to the Privacy Policy" at bounding box center [206, 414] width 16 height 16
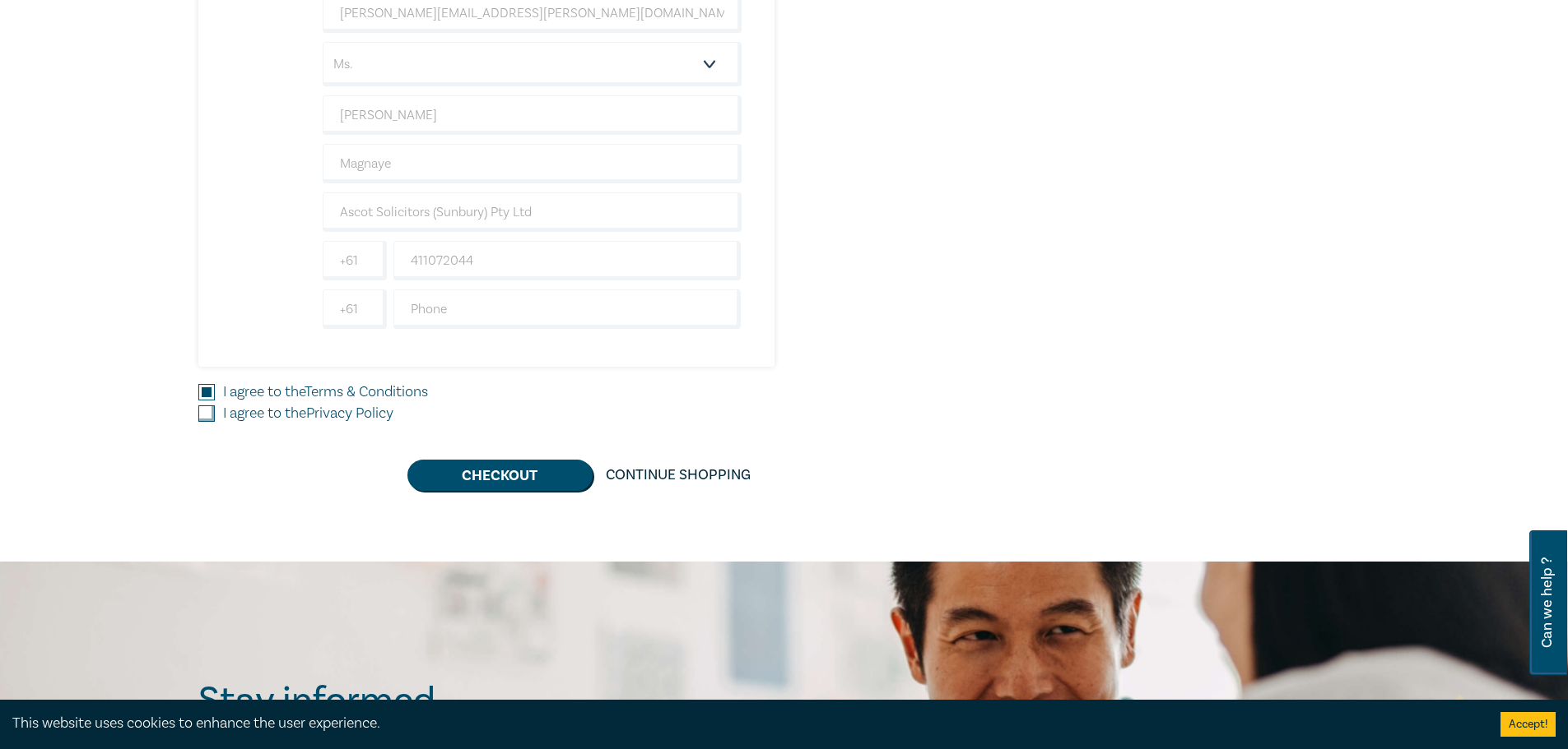
checkbox input "true"
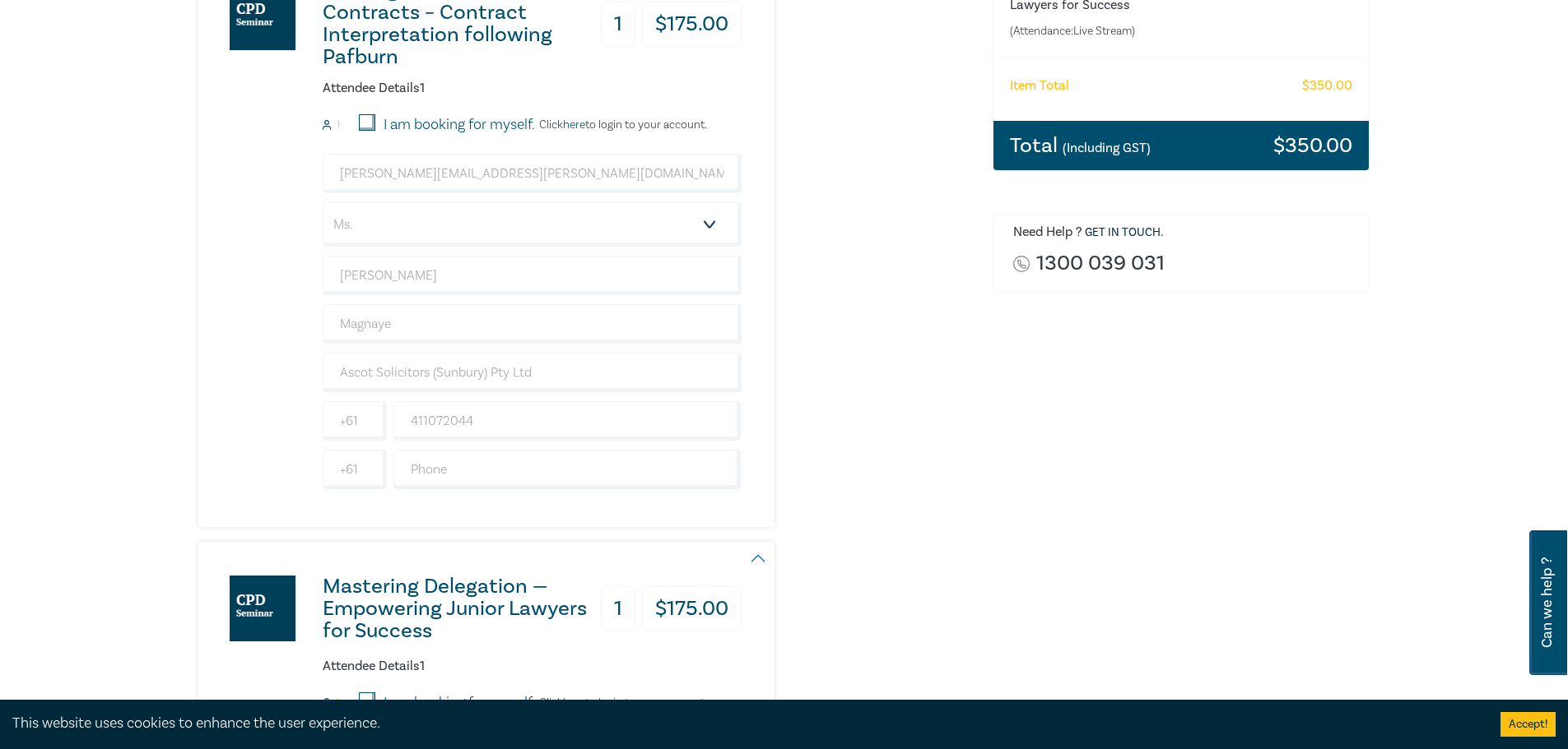
scroll to position [411, 0]
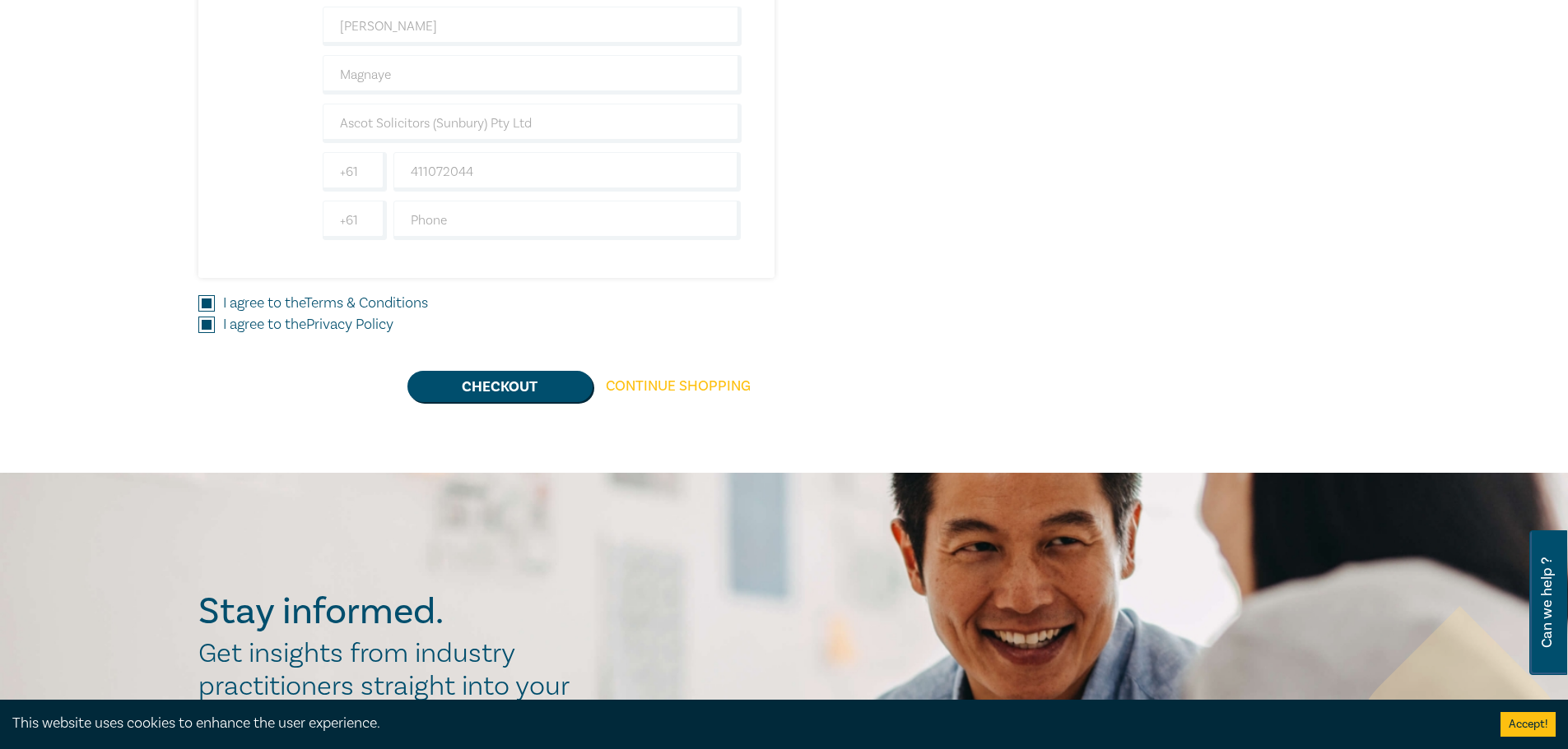
click at [733, 382] on link "Continue Shopping" at bounding box center [679, 386] width 172 height 31
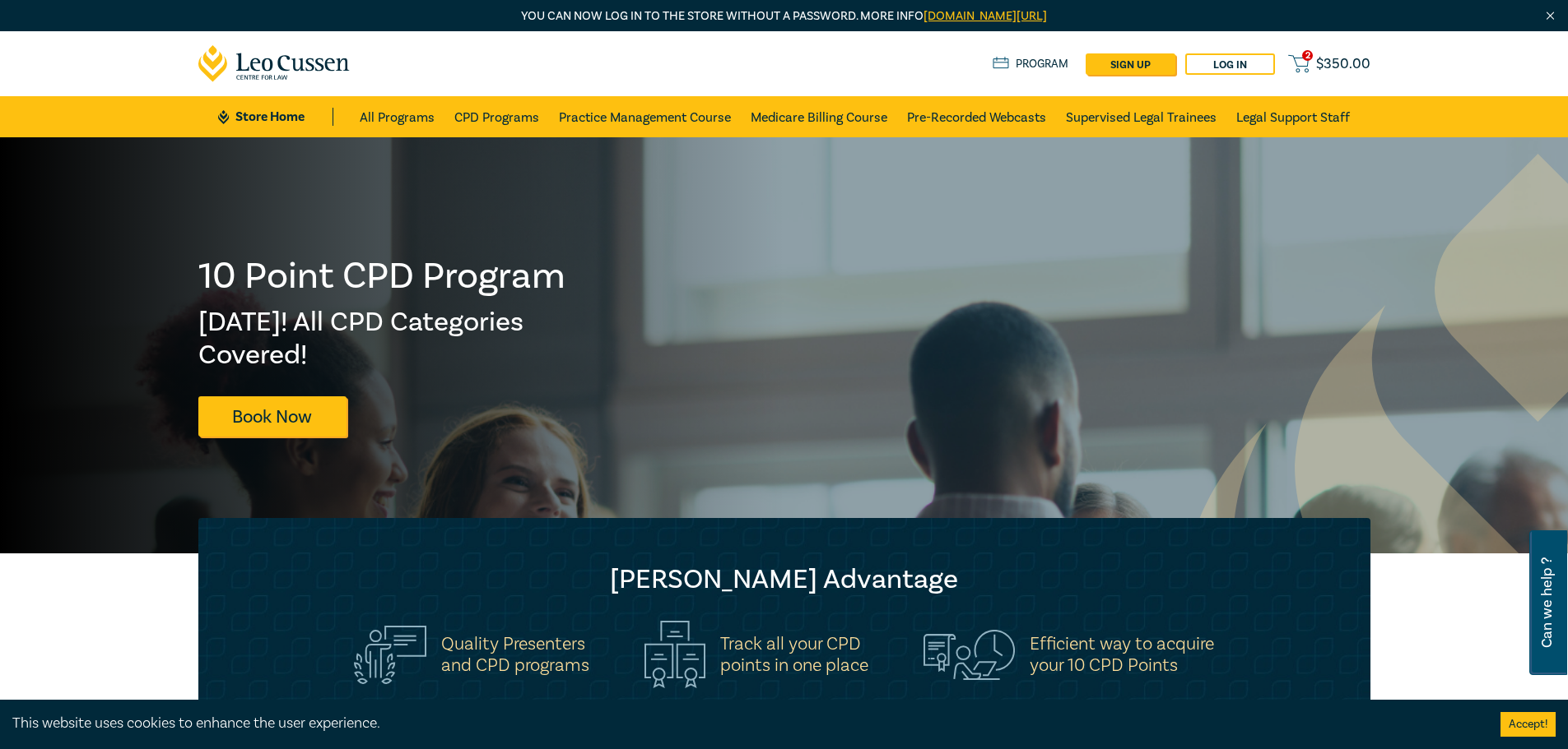
click at [1345, 39] on div "2 $ 350.00 Store Home About us Program sign up Log in 2 $ 350.00" at bounding box center [784, 64] width 1191 height 65
click at [1351, 69] on span "$ 350.00" at bounding box center [1342, 64] width 54 height 18
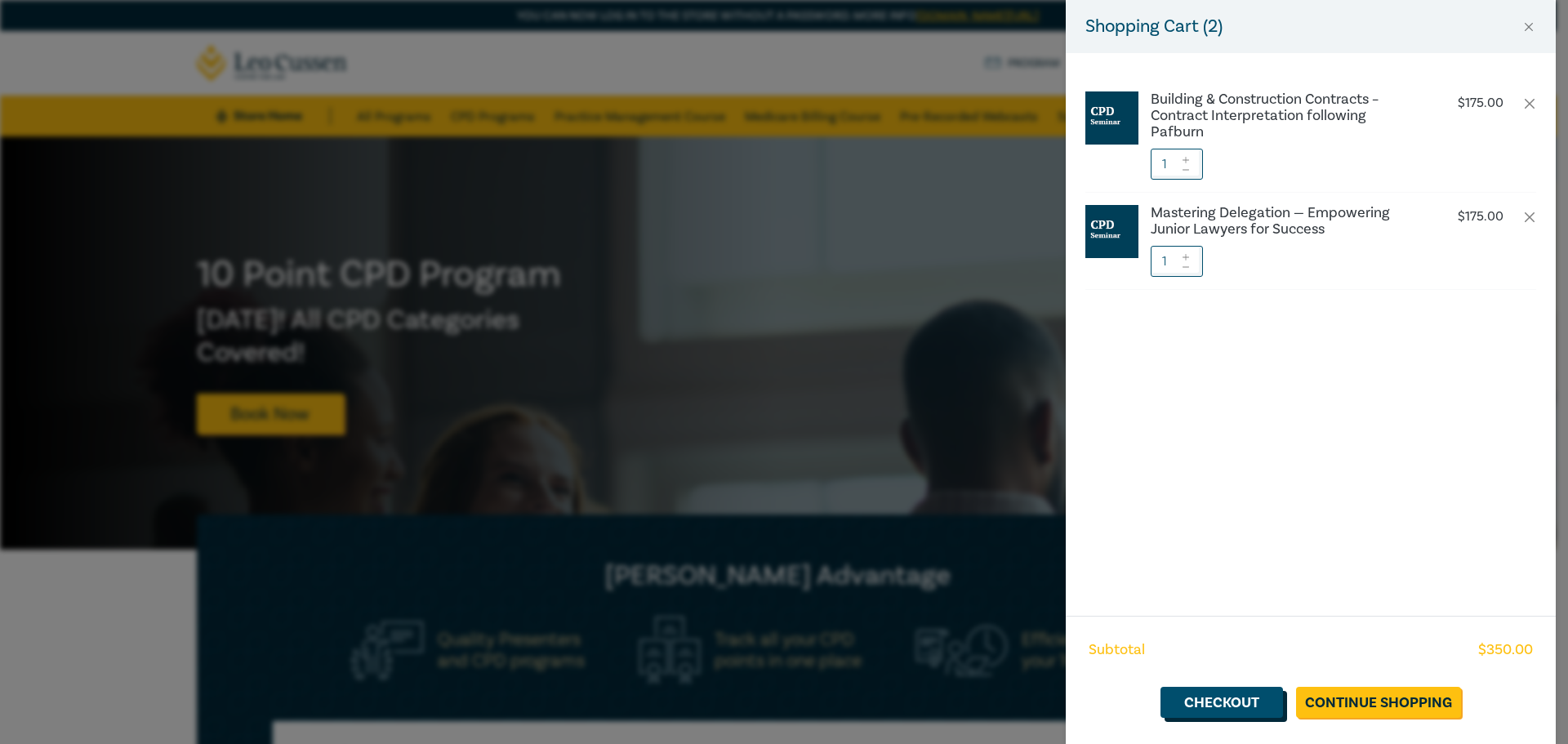
click at [1192, 696] on link "Checkout" at bounding box center [1222, 702] width 122 height 31
